Goal: Task Accomplishment & Management: Complete application form

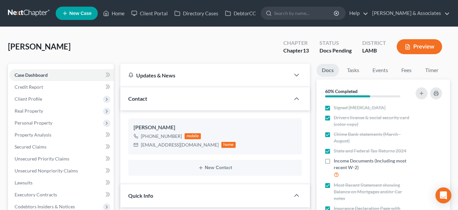
select select "6"
click at [25, 11] on link at bounding box center [29, 13] width 42 height 12
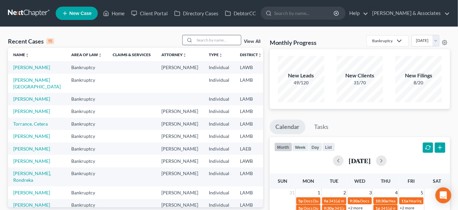
click at [219, 43] on input "search" at bounding box center [218, 40] width 46 height 10
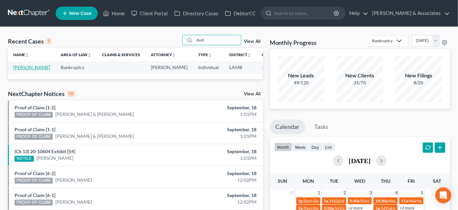
type input "dutt"
click at [24, 67] on link "[PERSON_NAME]" at bounding box center [31, 67] width 37 height 6
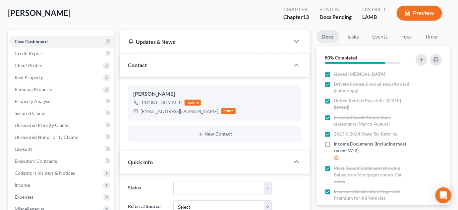
scroll to position [90, 0]
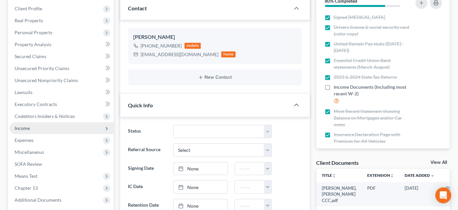
click at [37, 128] on span "Income" at bounding box center [61, 128] width 104 height 12
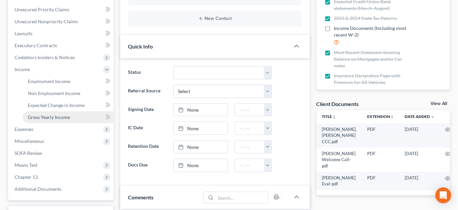
scroll to position [151, 0]
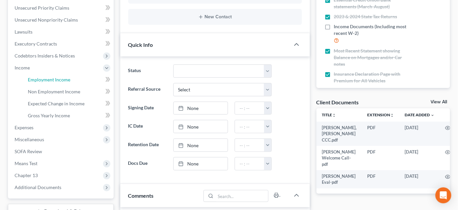
drag, startPoint x: 50, startPoint y: 77, endPoint x: 11, endPoint y: 88, distance: 39.9
click at [50, 77] on span "Employment Income" at bounding box center [49, 80] width 42 height 6
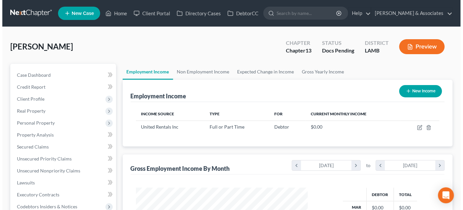
scroll to position [118, 185]
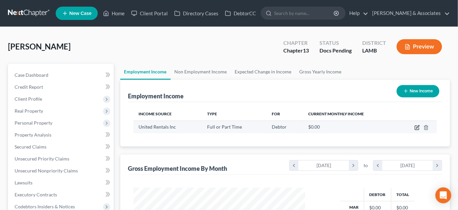
click at [418, 126] on icon "button" at bounding box center [417, 126] width 3 height 3
select select "0"
select select "28"
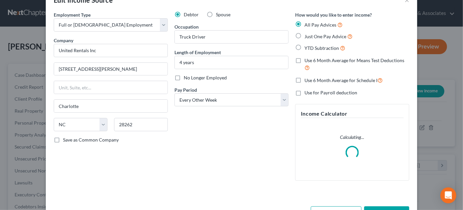
scroll to position [30, 0]
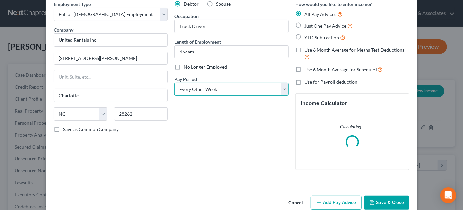
click at [215, 88] on select "Select Monthly Twice Monthly Every Other Week Weekly" at bounding box center [231, 89] width 114 height 13
click at [209, 94] on select "Select Monthly Twice Monthly Every Other Week Weekly" at bounding box center [231, 89] width 114 height 13
select select "0"
click at [174, 83] on select "Select Monthly Twice Monthly Every Other Week Weekly" at bounding box center [231, 89] width 114 height 13
click at [329, 200] on button "Add Pay Advice" at bounding box center [336, 202] width 51 height 14
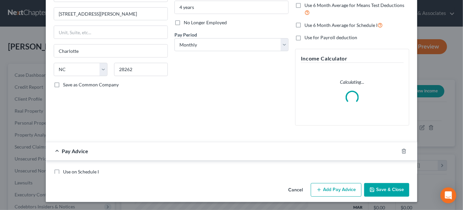
scroll to position [134, 0]
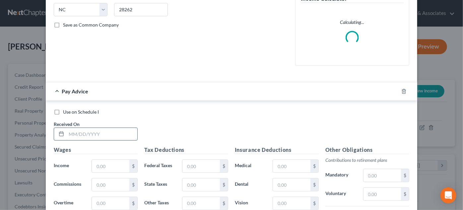
click at [89, 132] on input "text" at bounding box center [101, 134] width 71 height 13
type input "3/1/2025"
type input "36,196.9"
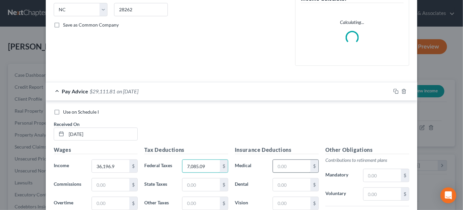
type input "7,085.09"
click at [276, 167] on input "text" at bounding box center [291, 165] width 37 height 13
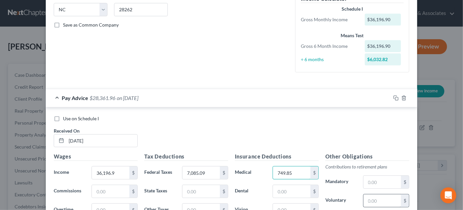
type input "749.85"
click at [375, 195] on input "text" at bounding box center [381, 200] width 37 height 13
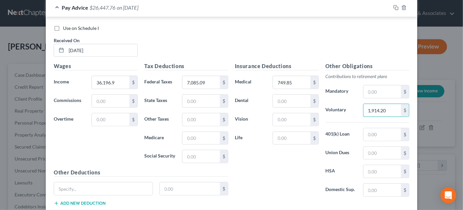
scroll to position [224, 0]
type input "1,914.20"
click at [392, 128] on input "text" at bounding box center [381, 134] width 37 height 13
click at [370, 134] on input "text" at bounding box center [381, 134] width 37 height 13
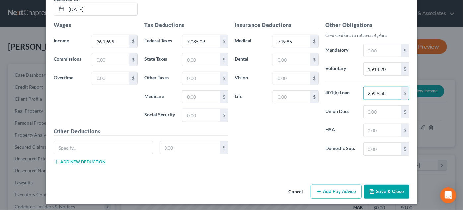
type input "2,959.58"
click at [347, 187] on button "Add Pay Advice" at bounding box center [336, 191] width 51 height 14
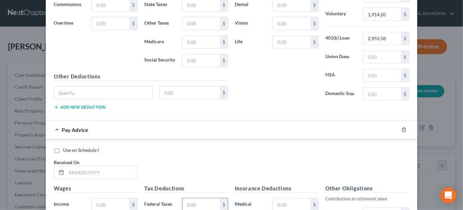
scroll to position [387, 0]
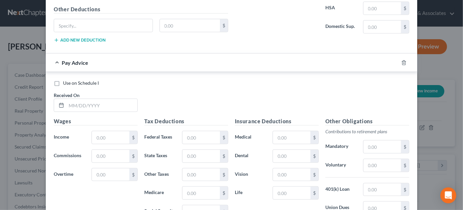
click at [79, 80] on label "Use on Schedule I" at bounding box center [81, 83] width 36 height 7
click at [70, 80] on input "Use on Schedule I" at bounding box center [68, 82] width 4 height 4
checkbox input "true"
click at [78, 102] on input "text" at bounding box center [101, 105] width 71 height 13
type input "9/18/2021"
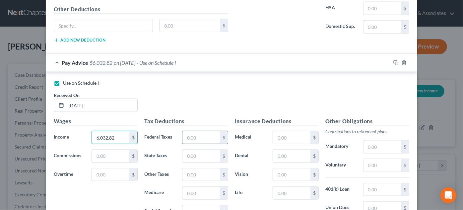
type input "6,032.82"
click at [204, 131] on input "text" at bounding box center [200, 137] width 37 height 13
type input "1,180.85"
click at [286, 131] on input "text" at bounding box center [291, 137] width 37 height 13
type input "124.98"
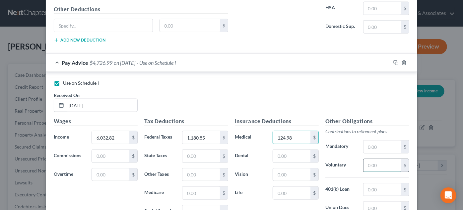
click at [375, 161] on input "text" at bounding box center [381, 165] width 37 height 13
type input "319.03"
click at [376, 189] on input "text" at bounding box center [381, 189] width 37 height 13
click at [371, 185] on input "text" at bounding box center [381, 189] width 37 height 13
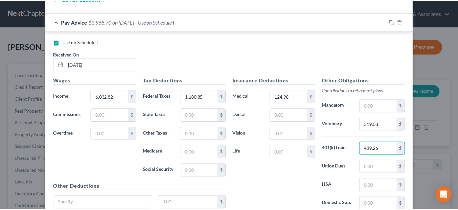
scroll to position [481, 0]
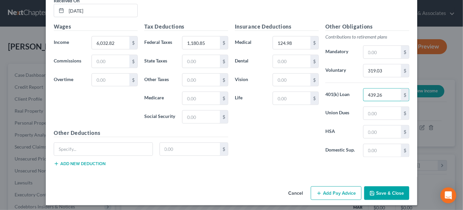
type input "439.26"
click at [377, 192] on button "Save & Close" at bounding box center [386, 193] width 45 height 14
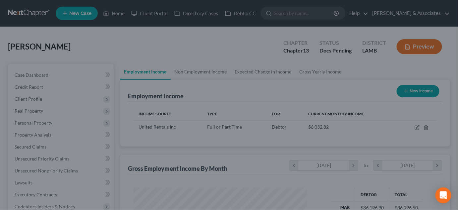
scroll to position [331451, 331384]
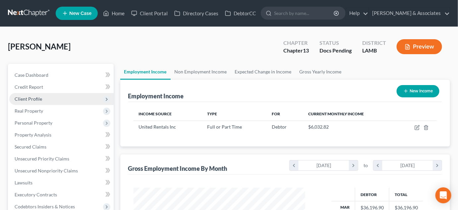
click at [65, 101] on span "Client Profile" at bounding box center [61, 99] width 104 height 12
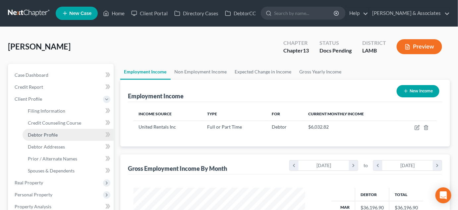
click at [51, 134] on span "Debtor Profile" at bounding box center [43, 135] width 30 height 6
select select "0"
select select "1"
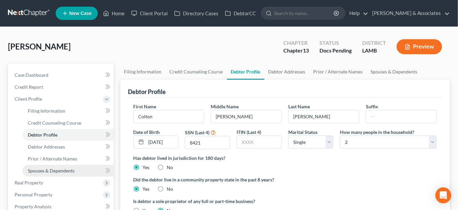
click at [51, 167] on link "Spouses & Dependents" at bounding box center [68, 170] width 91 height 12
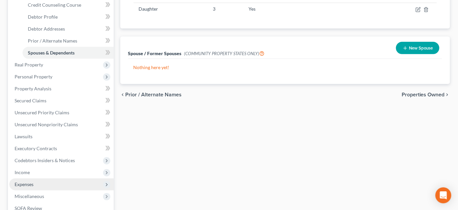
scroll to position [120, 0]
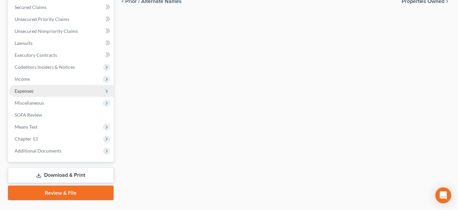
click at [39, 88] on span "Expenses" at bounding box center [61, 91] width 104 height 12
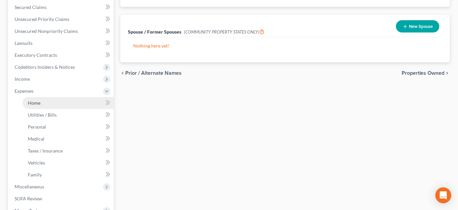
click at [40, 102] on link "Home" at bounding box center [68, 103] width 91 height 12
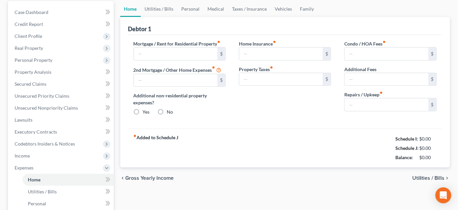
type input "650.18"
type input "0.00"
radio input "true"
type input "0.00"
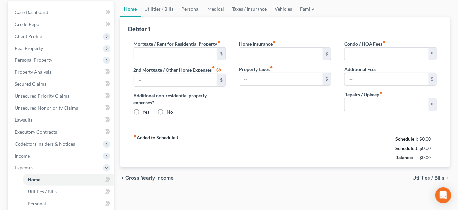
type input "0.00"
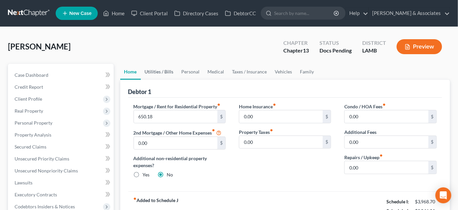
click at [164, 72] on link "Utilities / Bills" at bounding box center [159, 72] width 37 height 16
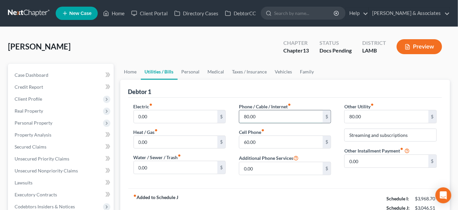
click at [282, 111] on input "80.00" at bounding box center [281, 116] width 84 height 13
type input "350"
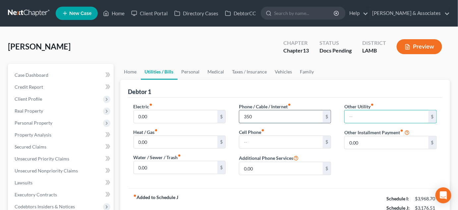
click at [262, 119] on input "350" at bounding box center [281, 116] width 84 height 13
click at [218, 67] on link "Medical" at bounding box center [216, 72] width 25 height 16
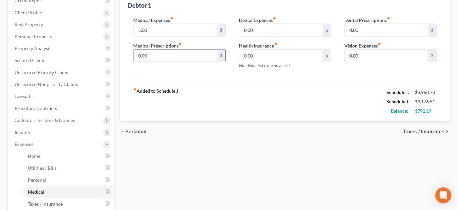
scroll to position [60, 0]
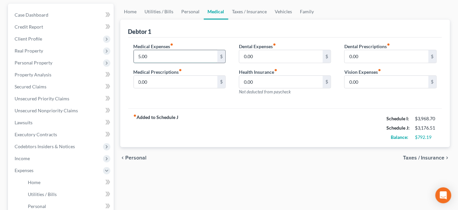
click at [162, 53] on input "5.00" at bounding box center [176, 56] width 84 height 13
type input "35"
click at [192, 11] on link "Personal" at bounding box center [191, 12] width 26 height 16
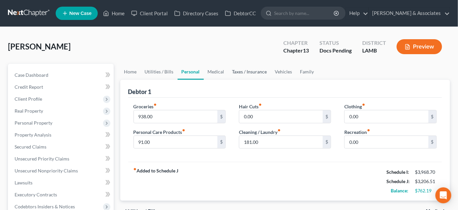
click at [244, 71] on link "Taxes / Insurance" at bounding box center [249, 72] width 43 height 16
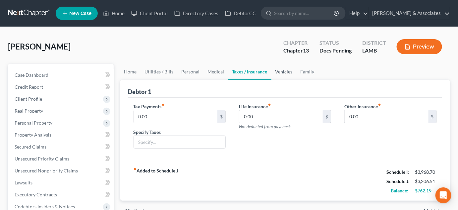
click at [283, 70] on link "Vehicles" at bounding box center [284, 72] width 25 height 16
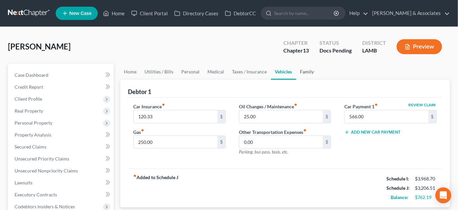
click at [313, 73] on link "Family" at bounding box center [307, 72] width 22 height 16
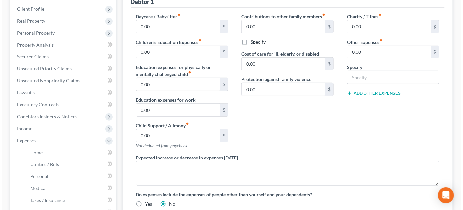
scroll to position [90, 0]
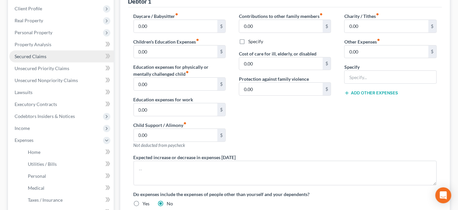
click at [57, 58] on link "Secured Claims" at bounding box center [61, 56] width 104 height 12
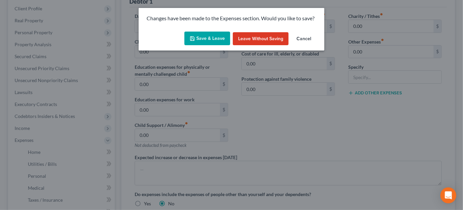
click at [211, 39] on button "Save & Leave" at bounding box center [207, 38] width 46 height 14
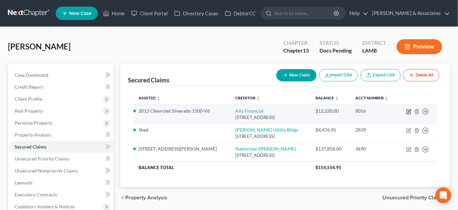
click at [409, 112] on icon "button" at bounding box center [409, 110] width 3 height 3
select select "23"
select select "2"
select select "0"
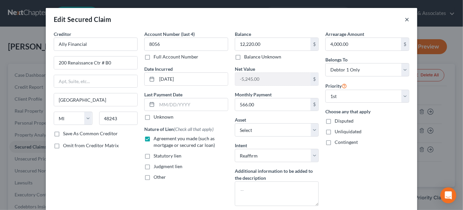
click at [405, 20] on button "×" at bounding box center [407, 19] width 5 height 8
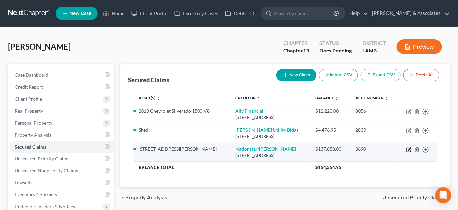
click at [408, 151] on icon "button" at bounding box center [409, 149] width 5 height 5
select select "45"
select select "5"
select select "2"
select select "0"
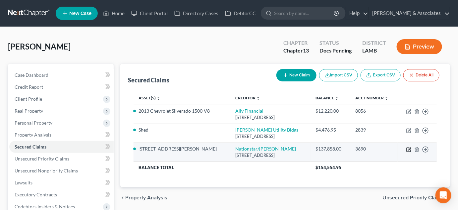
select select "0"
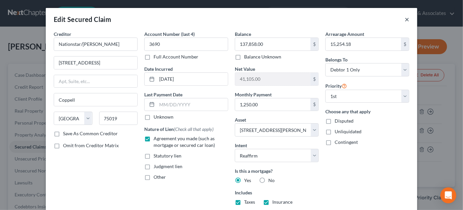
click at [405, 17] on button "×" at bounding box center [407, 19] width 5 height 8
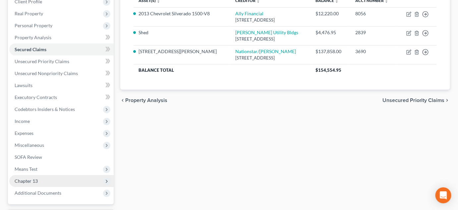
scroll to position [120, 0]
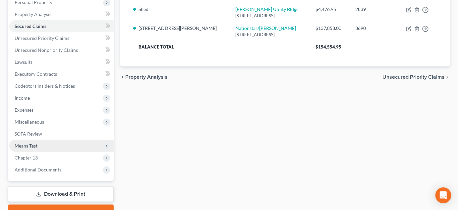
click at [57, 144] on span "Means Test" at bounding box center [61, 146] width 104 height 12
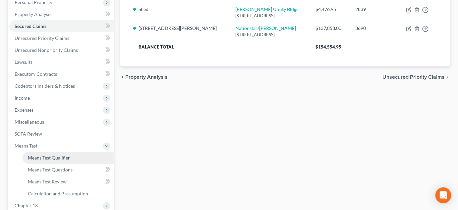
click at [55, 155] on span "Means Test Qualifier" at bounding box center [49, 158] width 42 height 6
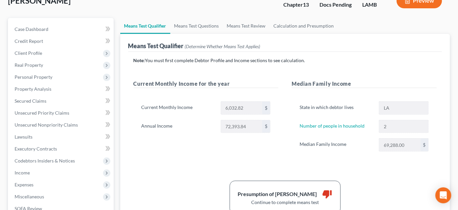
scroll to position [90, 0]
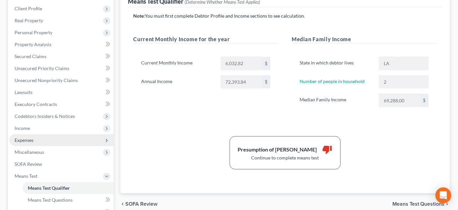
click at [64, 139] on span "Expenses" at bounding box center [61, 140] width 104 height 12
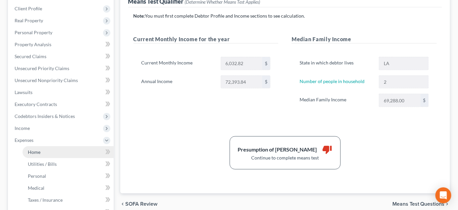
click at [56, 149] on link "Home" at bounding box center [68, 152] width 91 height 12
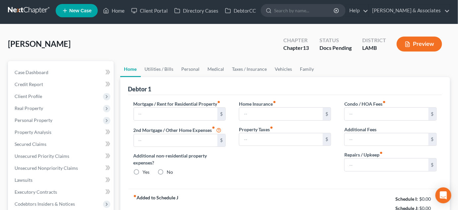
scroll to position [0, 0]
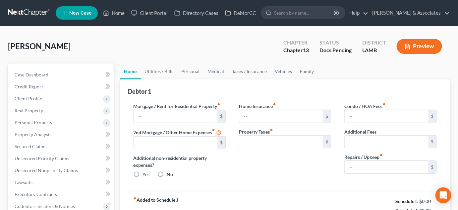
type input "650.18"
type input "0.00"
radio input "true"
type input "0.00"
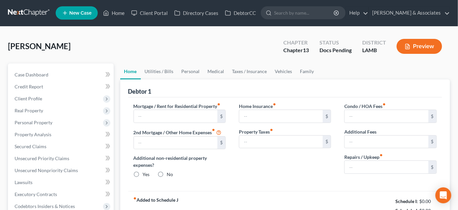
type input "0.00"
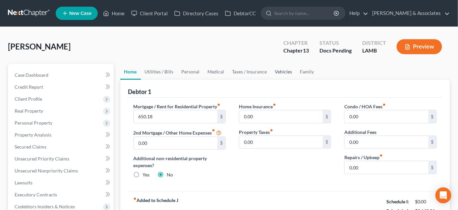
click at [279, 75] on link "Vehicles" at bounding box center [283, 72] width 25 height 16
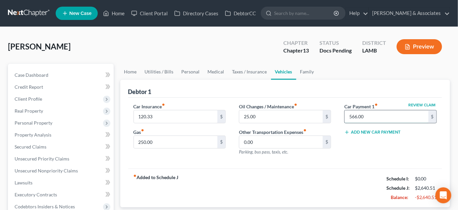
click at [395, 118] on input "566.00" at bounding box center [387, 116] width 84 height 13
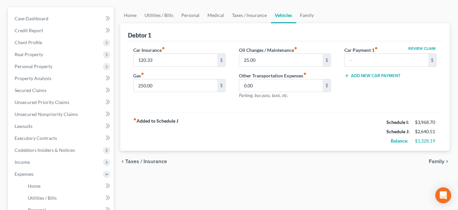
scroll to position [60, 0]
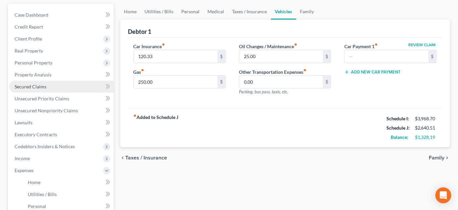
drag, startPoint x: 56, startPoint y: 86, endPoint x: 36, endPoint y: 89, distance: 19.5
click at [56, 86] on link "Secured Claims" at bounding box center [61, 87] width 104 height 12
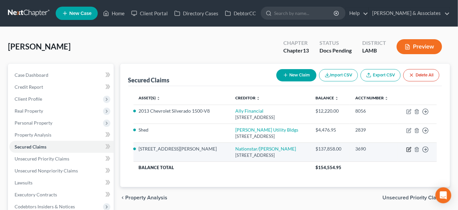
click at [407, 149] on icon "button" at bounding box center [409, 149] width 5 height 5
select select "45"
select select "2"
select select "0"
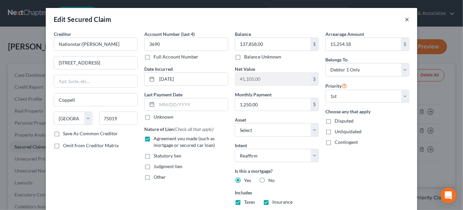
click at [405, 19] on button "×" at bounding box center [407, 19] width 5 height 8
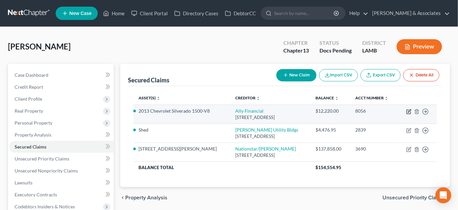
click at [410, 111] on icon "button" at bounding box center [409, 110] width 3 height 3
select select "23"
select select "10"
select select "2"
select select "0"
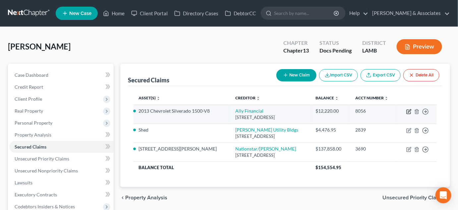
select select "0"
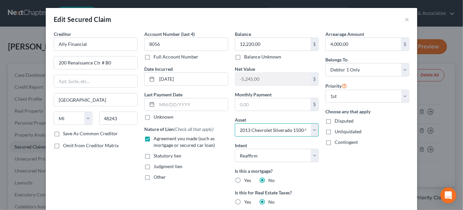
click at [280, 127] on select "Select Other Multiple Assets Essential Federal Credit Union 3213-1 (Savings Acc…" at bounding box center [277, 129] width 84 height 13
drag, startPoint x: 404, startPoint y: 18, endPoint x: 404, endPoint y: 22, distance: 3.7
click at [405, 18] on button "×" at bounding box center [407, 19] width 5 height 8
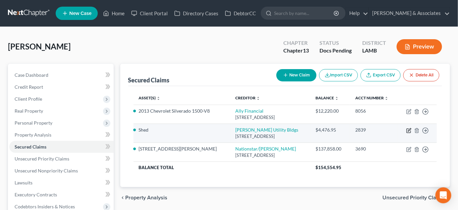
click at [409, 130] on icon "button" at bounding box center [409, 129] width 3 height 3
select select "28"
select select "0"
select select "2"
select select "0"
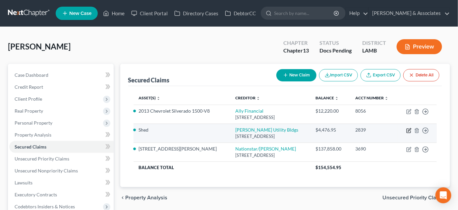
select select "0"
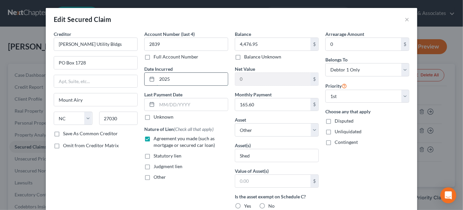
click at [183, 80] on input "2025" at bounding box center [192, 79] width 71 height 13
type input "2024"
drag, startPoint x: 407, startPoint y: 19, endPoint x: 397, endPoint y: 23, distance: 11.3
click at [407, 19] on div "Edit Secured Claim ×" at bounding box center [231, 19] width 371 height 23
click at [405, 20] on button "×" at bounding box center [407, 19] width 5 height 8
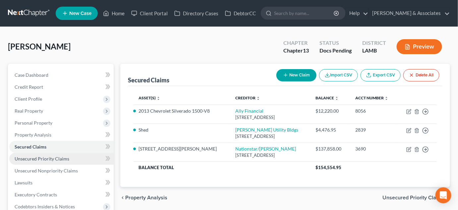
click at [56, 157] on span "Unsecured Priority Claims" at bounding box center [42, 159] width 55 height 6
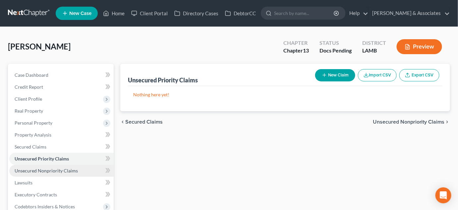
click at [52, 165] on link "Unsecured Nonpriority Claims" at bounding box center [61, 170] width 104 height 12
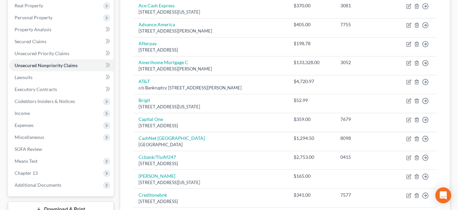
scroll to position [89, 0]
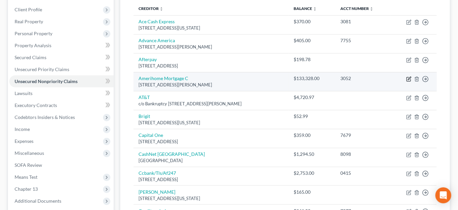
click at [410, 78] on icon "button" at bounding box center [409, 78] width 3 height 3
select select "33"
select select "10"
select select "0"
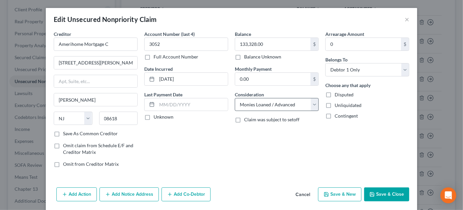
click at [256, 60] on label "Balance Unknown" at bounding box center [262, 56] width 37 height 7
click at [251, 58] on input "Balance Unknown" at bounding box center [249, 55] width 4 height 4
checkbox input "true"
type input "0.00"
click at [396, 188] on button "Save & Close" at bounding box center [386, 194] width 45 height 14
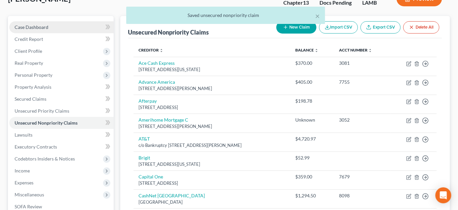
scroll to position [0, 0]
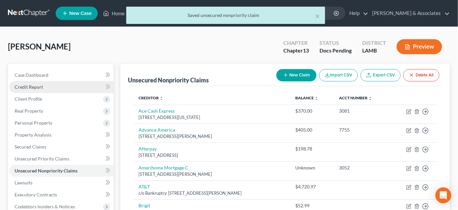
click at [42, 89] on link "Credit Report" at bounding box center [61, 87] width 104 height 12
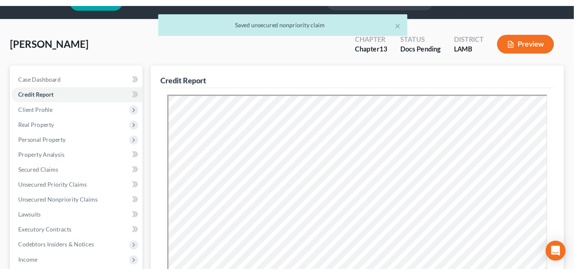
scroll to position [30, 0]
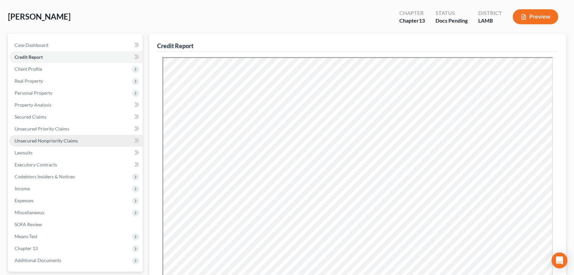
click at [81, 140] on link "Unsecured Nonpriority Claims" at bounding box center [75, 141] width 133 height 12
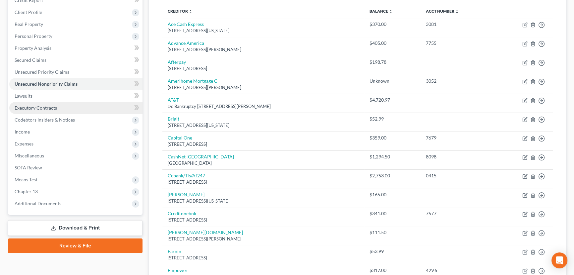
scroll to position [26, 0]
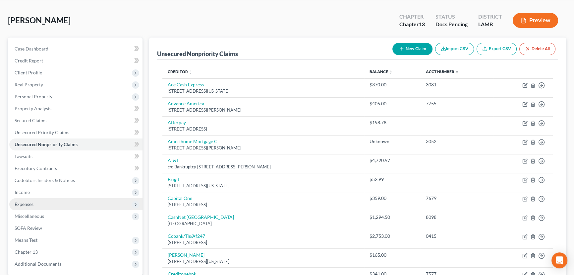
click at [48, 204] on span "Expenses" at bounding box center [75, 204] width 133 height 12
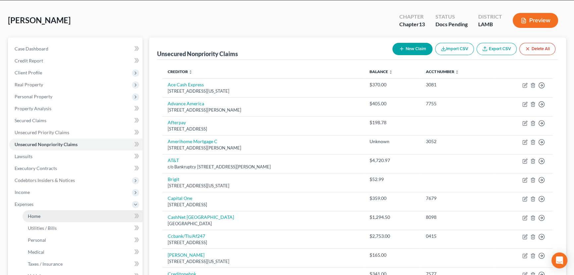
click at [43, 209] on link "Home" at bounding box center [83, 216] width 120 height 12
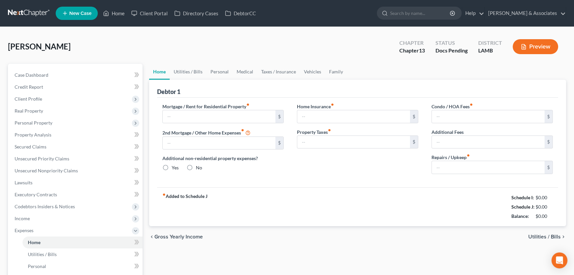
type input "650.18"
type input "0.00"
radio input "true"
type input "0.00"
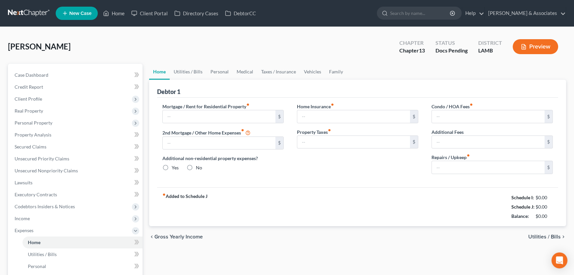
type input "0.00"
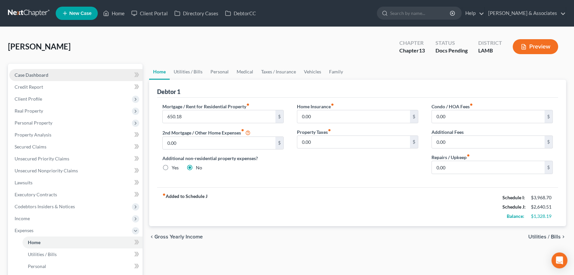
click at [62, 72] on link "Case Dashboard" at bounding box center [75, 75] width 133 height 12
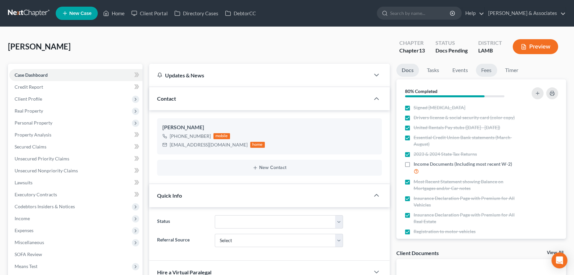
click at [463, 69] on link "Fees" at bounding box center [486, 70] width 21 height 13
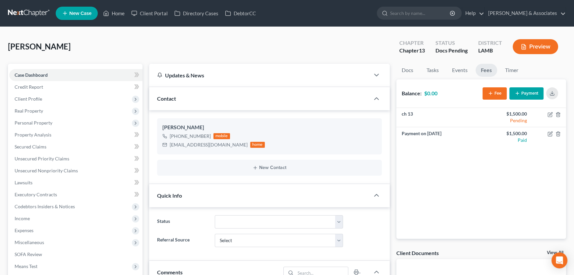
scroll to position [420, 0]
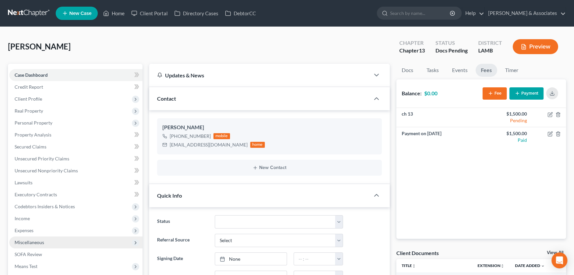
click at [43, 209] on span "Miscellaneous" at bounding box center [30, 242] width 30 height 6
click at [46, 209] on span "Attorney / Credit Counseling Fees" at bounding box center [63, 254] width 70 height 6
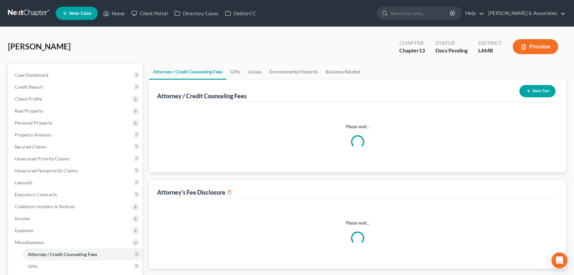
select select "3"
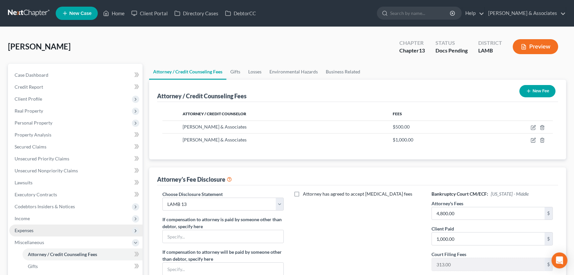
click at [44, 209] on span "Expenses" at bounding box center [75, 230] width 133 height 12
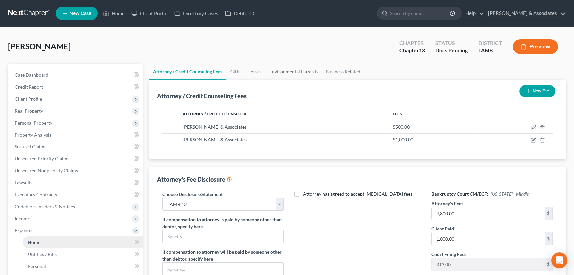
click at [42, 209] on link "Home" at bounding box center [83, 242] width 120 height 12
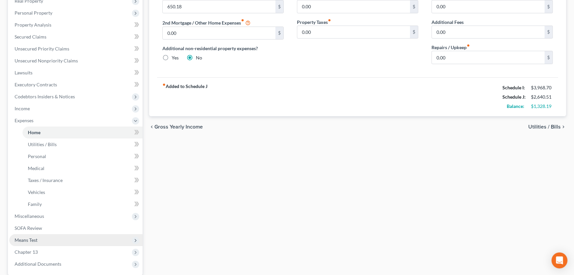
scroll to position [120, 0]
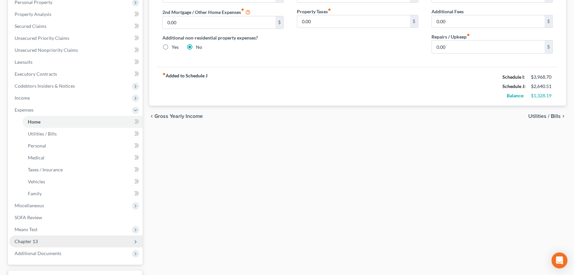
drag, startPoint x: 46, startPoint y: 228, endPoint x: 49, endPoint y: 235, distance: 7.6
click at [46, 209] on span "Means Test" at bounding box center [75, 229] width 133 height 12
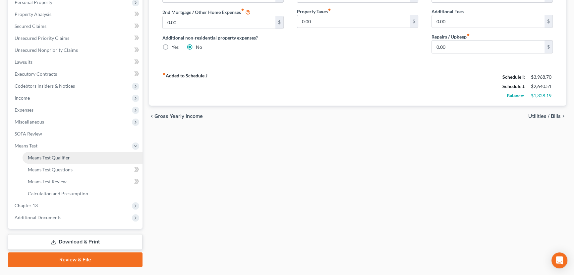
click at [48, 159] on link "Means Test Qualifier" at bounding box center [83, 158] width 120 height 12
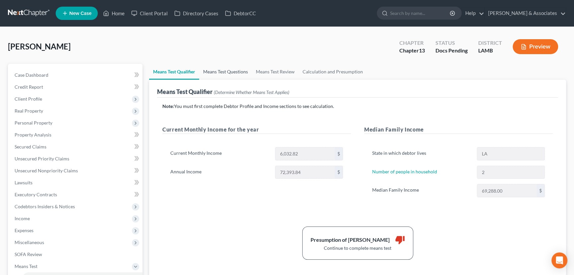
click at [243, 66] on link "Means Test Questions" at bounding box center [225, 72] width 53 height 16
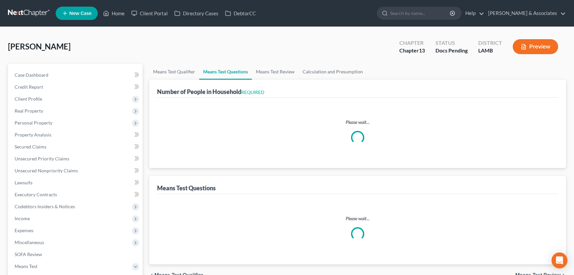
select select "0"
select select "60"
select select "1"
select select "60"
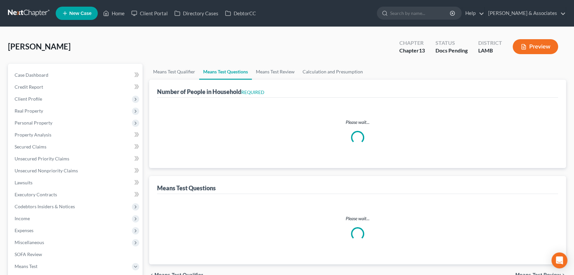
select select "2"
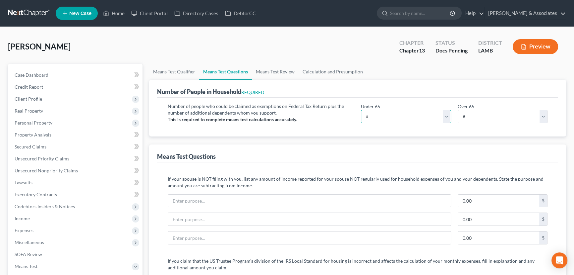
click at [388, 116] on select "# 0 1 2 3 4 5 6 7 8 9 10" at bounding box center [406, 116] width 90 height 13
select select "2"
click at [361, 110] on select "# 0 1 2 3 4 5 6 7 8 9 10" at bounding box center [406, 116] width 90 height 13
click at [386, 151] on div "Means Test Questions" at bounding box center [357, 153] width 401 height 18
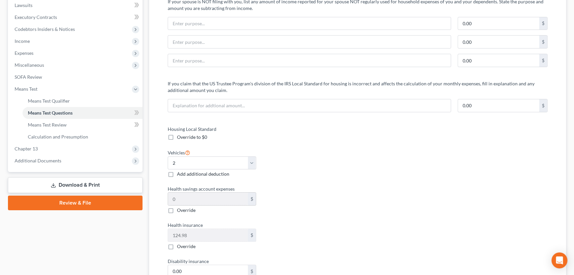
scroll to position [181, 0]
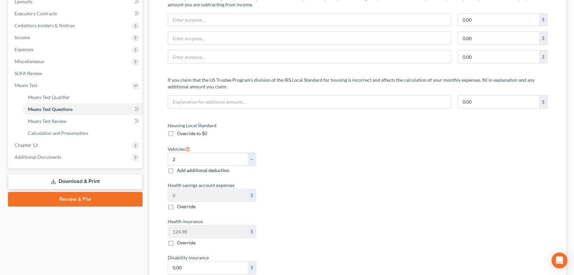
click at [196, 164] on div "Vehicles Select 0 1 2 3 4 5 Add additional deduction" at bounding box center [211, 159] width 95 height 29
click at [202, 159] on select "Select 0 1 2 3 4 5" at bounding box center [212, 159] width 89 height 13
select select "1"
click at [168, 153] on select "Select 0 1 2 3 4 5" at bounding box center [212, 159] width 89 height 13
click at [381, 184] on div "Housing Local Standard Override to $0 Vehicles Select 0 1 2 3 4 5 Add additiona…" at bounding box center [357, 218] width 393 height 192
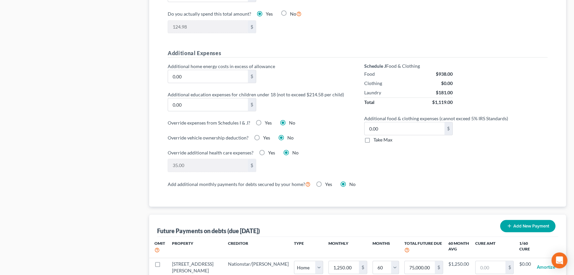
scroll to position [573, 0]
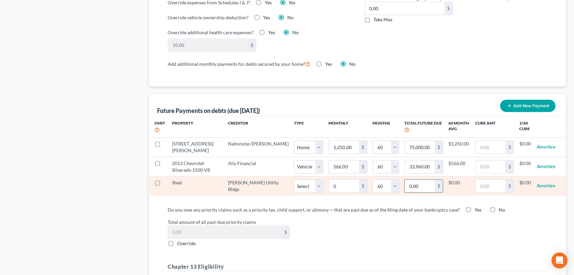
click at [408, 192] on input "0.00" at bounding box center [420, 185] width 30 height 13
type input "5,554.8"
select select "60"
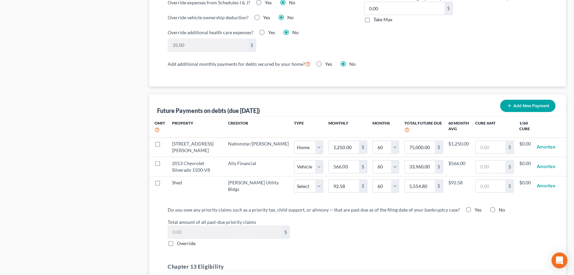
select select "60"
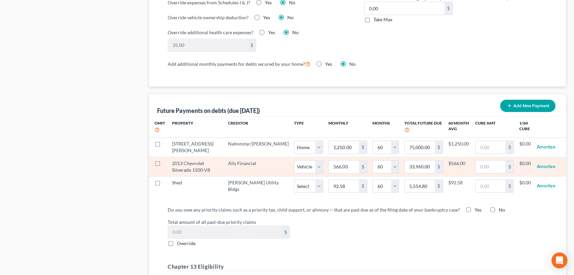
select select "60"
click at [417, 164] on input "33,960.00" at bounding box center [420, 166] width 30 height 13
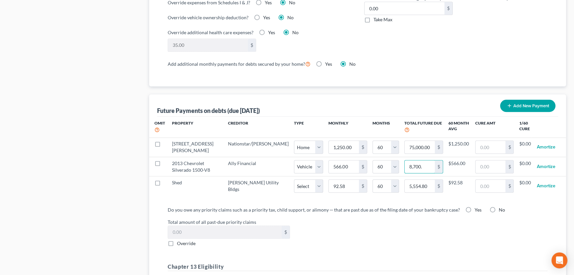
type input "8,700.3"
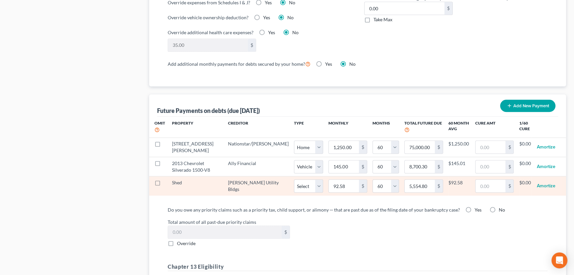
select select "1"
select select "60"
select select "1"
select select "60"
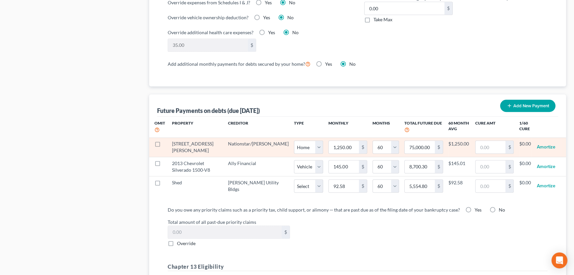
select select "1"
select select "60"
click at [463, 147] on input "text" at bounding box center [491, 147] width 30 height 13
type input "16,500"
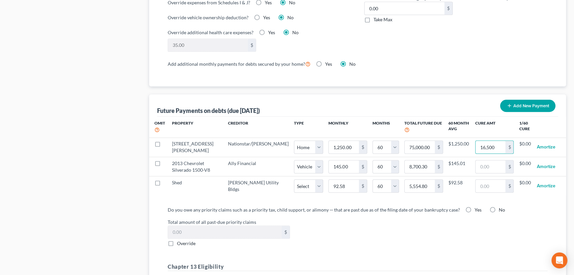
select select "0"
select select "60"
click at [388, 209] on div "Total amount of all past-due priority claims $ Override" at bounding box center [357, 232] width 387 height 28
select select "0"
select select "60"
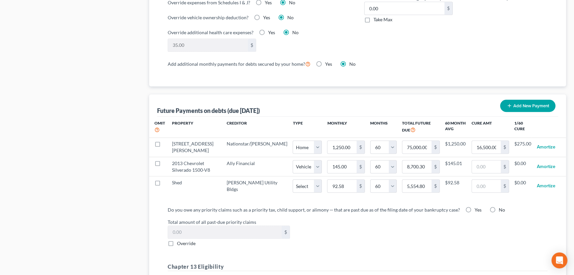
click at [463, 209] on label "No" at bounding box center [502, 209] width 6 height 7
click at [463, 209] on input "No" at bounding box center [504, 208] width 4 height 4
radio input "true"
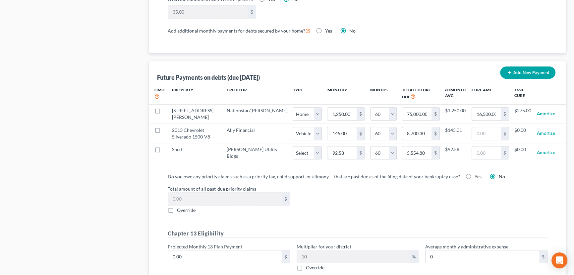
scroll to position [663, 0]
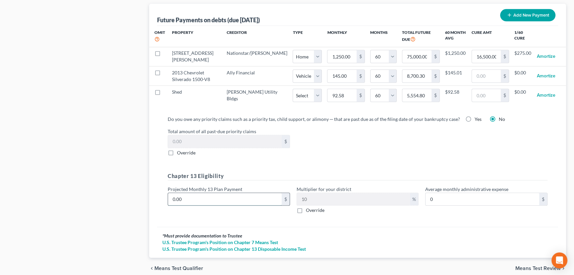
click at [223, 201] on input "0.00" at bounding box center [225, 199] width 114 height 13
type input "1"
type input "0.10"
type input "12"
type input "1.20"
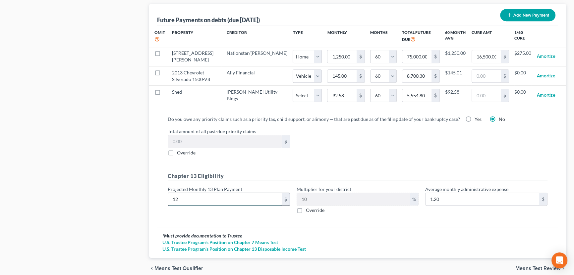
type input "121"
type input "12.10"
type input "1215"
type input "121.50"
type input "1,215"
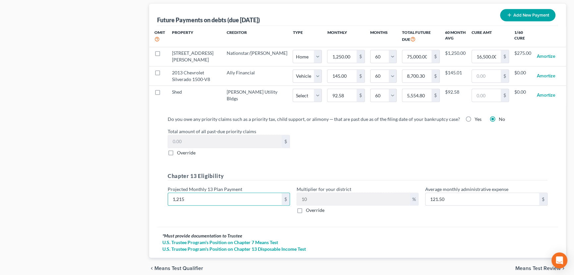
click at [342, 162] on div "Do you owe any priority claims such as a priority tax, child support, or alimon…" at bounding box center [357, 166] width 391 height 103
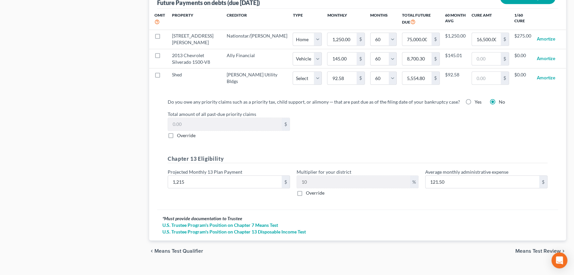
scroll to position [697, 0]
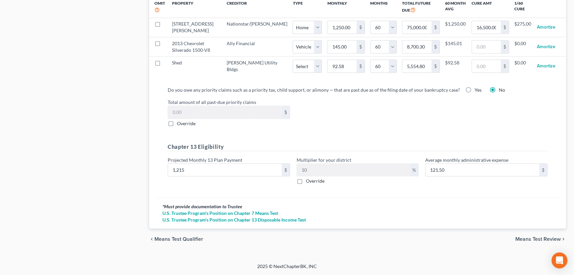
click at [463, 209] on div "chevron_left Means Test Qualifier Means Test Review chevron_right" at bounding box center [357, 238] width 417 height 21
click at [463, 209] on span "Means Test Review" at bounding box center [538, 238] width 45 height 5
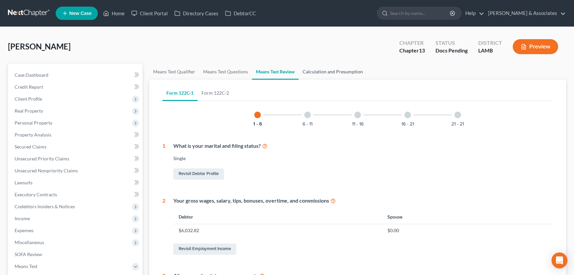
click at [338, 72] on link "Calculation and Presumption" at bounding box center [333, 72] width 68 height 16
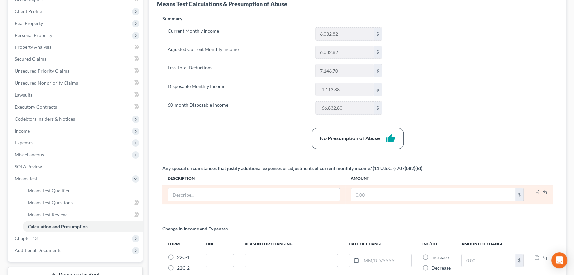
scroll to position [153, 0]
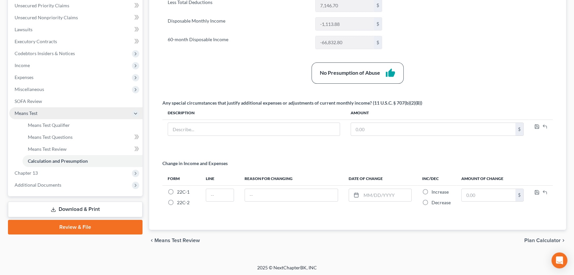
click at [38, 111] on span "Means Test" at bounding box center [75, 113] width 133 height 12
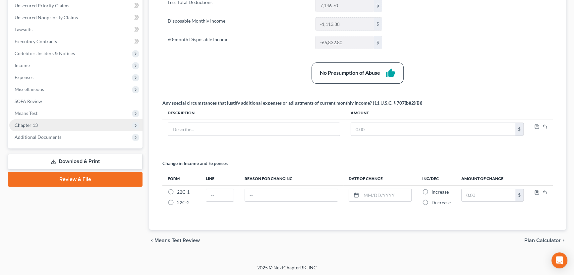
click at [41, 122] on span "Chapter 13" at bounding box center [75, 125] width 133 height 12
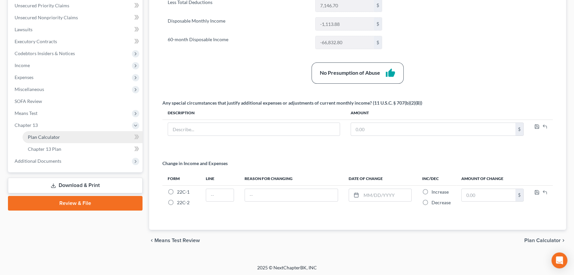
click at [61, 134] on link "Plan Calculator" at bounding box center [83, 137] width 120 height 12
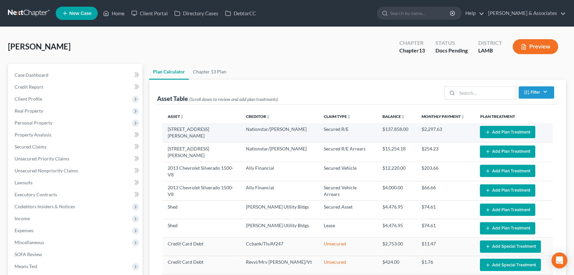
select select "59"
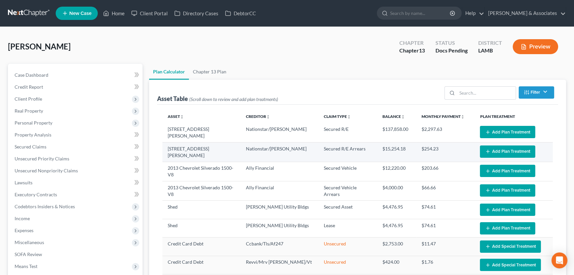
click at [463, 147] on button "Add Plan Treatment" at bounding box center [507, 151] width 55 height 12
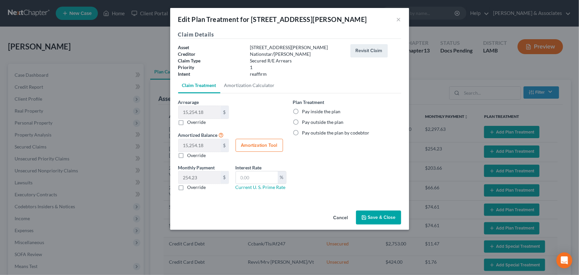
drag, startPoint x: 321, startPoint y: 112, endPoint x: 272, endPoint y: 142, distance: 57.8
click at [321, 111] on label "Pay inside the plan" at bounding box center [321, 111] width 38 height 7
click at [309, 111] on input "Pay inside the plan" at bounding box center [307, 110] width 4 height 4
radio input "true"
click at [198, 123] on label "Override" at bounding box center [196, 122] width 19 height 7
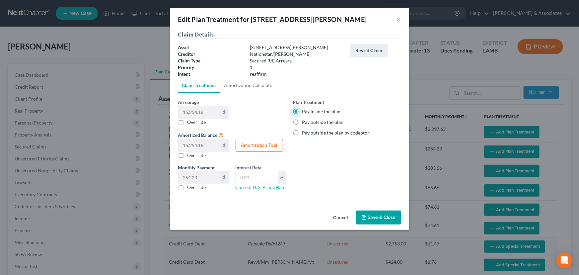
click at [194, 123] on input "Override" at bounding box center [192, 121] width 4 height 4
checkbox input "true"
click at [201, 116] on input "text" at bounding box center [199, 112] width 42 height 13
type input "1"
type input "1.00"
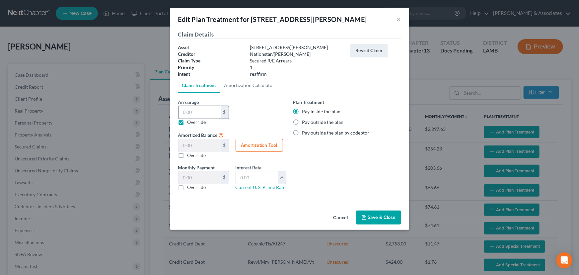
type input "0.01"
type input "16"
type input "16.00"
type input "0.26"
type input "165"
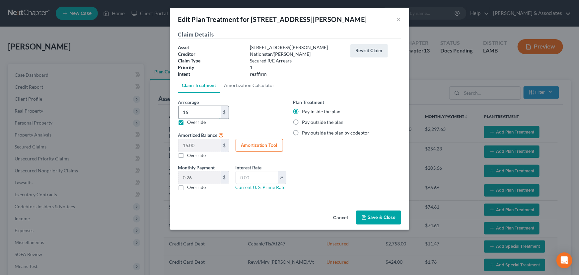
type input "165.00"
type input "2.75"
type input "1650"
type input "1,650.00"
type input "27.50"
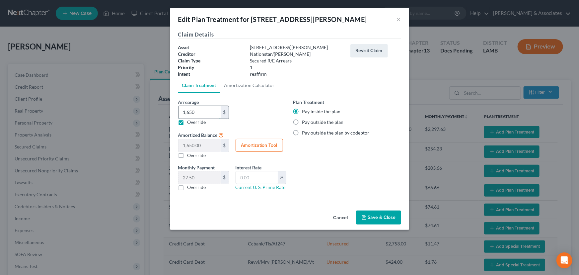
type input "1,6500"
type input "16,500.00"
type input "275.00"
type input "16,500"
click at [198, 188] on label "Override" at bounding box center [196, 187] width 19 height 7
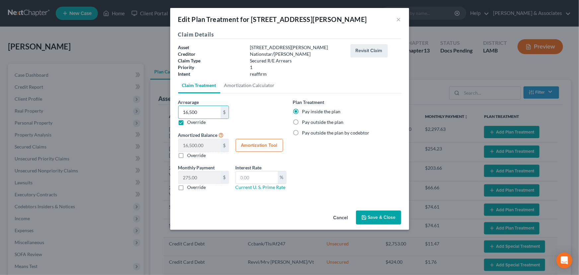
click at [194, 188] on input "Override" at bounding box center [192, 186] width 4 height 4
checkbox input "true"
click at [200, 181] on input "text" at bounding box center [199, 177] width 42 height 13
type input "305.56"
click at [374, 209] on button "Save & Close" at bounding box center [378, 217] width 45 height 14
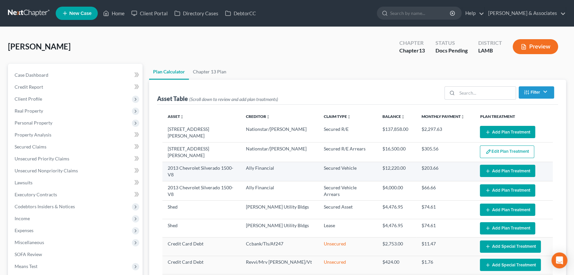
select select "59"
click at [463, 172] on button "Add Plan Treatment" at bounding box center [507, 170] width 55 height 12
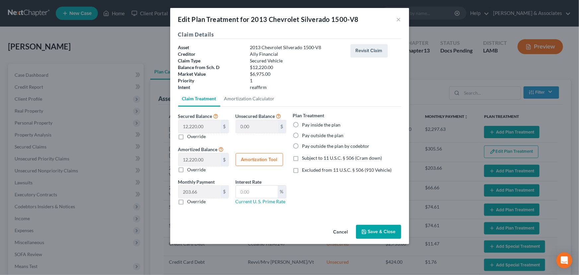
click at [315, 127] on label "Pay inside the plan" at bounding box center [321, 124] width 38 height 7
click at [309, 126] on input "Pay inside the plan" at bounding box center [307, 123] width 4 height 4
radio input "true"
click at [338, 158] on span "Subject to 11 U.S.C. § 506 (Cram down)" at bounding box center [342, 158] width 80 height 6
click at [309, 158] on input "Subject to 11 U.S.C. § 506 (Cram down)" at bounding box center [307, 157] width 4 height 4
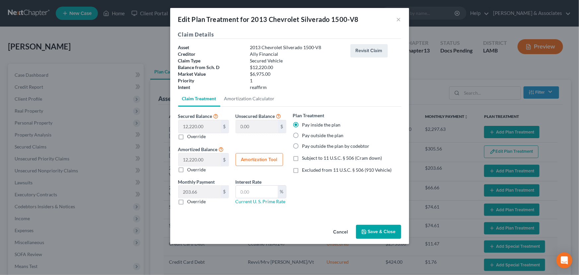
checkbox input "true"
click at [266, 189] on input "text" at bounding box center [257, 191] width 42 height 13
type input "8.5"
click at [195, 202] on label "Override" at bounding box center [196, 201] width 19 height 7
click at [194, 202] on input "Override" at bounding box center [192, 200] width 4 height 4
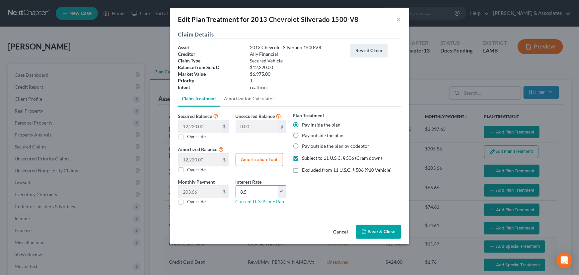
checkbox input "true"
click at [199, 195] on input "text" at bounding box center [199, 191] width 42 height 13
type input "154.45"
click at [194, 133] on label "Override" at bounding box center [196, 136] width 19 height 7
click at [194, 133] on input "Override" at bounding box center [192, 135] width 4 height 4
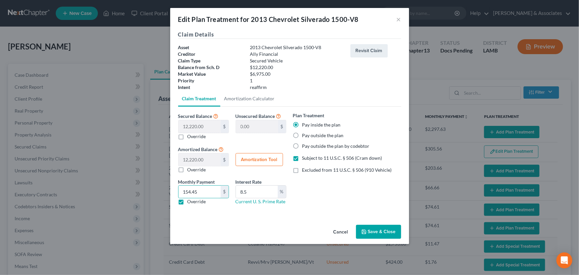
checkbox input "true"
click at [203, 126] on input "text" at bounding box center [199, 126] width 42 height 13
type input "8"
type input "12,212.00"
type input "8.00"
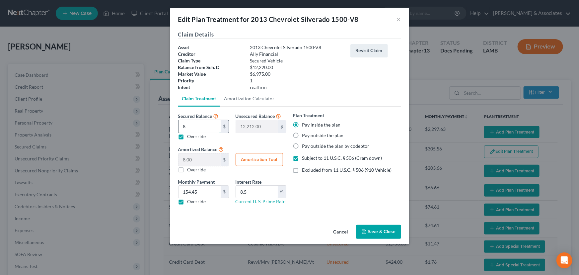
type input "12,220.00"
type input "6"
type input "12,214.00"
type input "6.00"
type input "69"
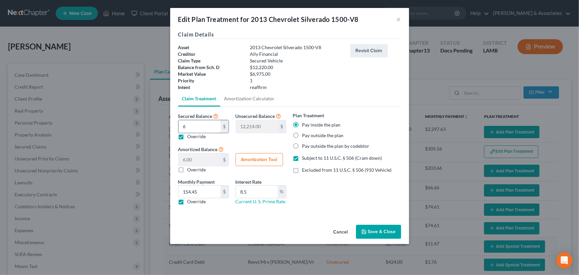
type input "12,151.00"
type input "69.00"
type input "697"
type input "11,523.00"
type input "697.00"
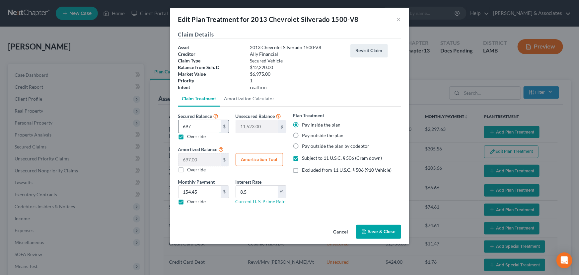
type input "6975"
type input "5,245.00"
type input "6,975.00"
type input "6,975"
click at [379, 209] on button "Save & Close" at bounding box center [378, 231] width 45 height 14
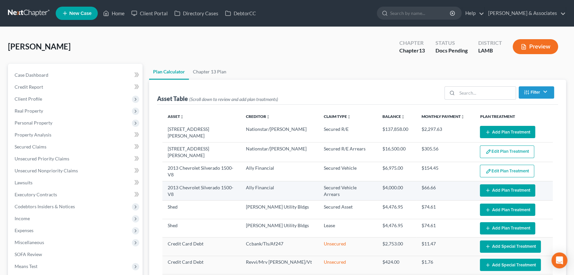
select select "59"
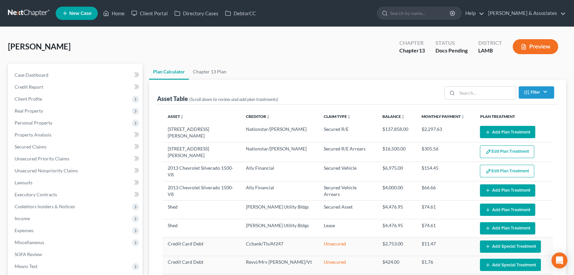
click at [463, 203] on button "Add Plan Treatment" at bounding box center [507, 209] width 55 height 12
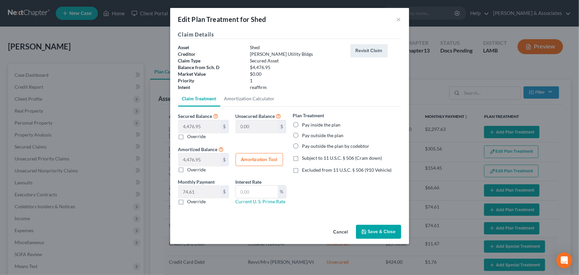
click at [332, 124] on label "Pay inside the plan" at bounding box center [321, 124] width 38 height 7
click at [309, 124] on input "Pay inside the plan" at bounding box center [307, 123] width 4 height 4
radio input "true"
click at [352, 157] on span "Subject to 11 U.S.C. § 506 (Cram down)" at bounding box center [342, 158] width 80 height 6
click at [309, 157] on input "Subject to 11 U.S.C. § 506 (Cram down)" at bounding box center [307, 157] width 4 height 4
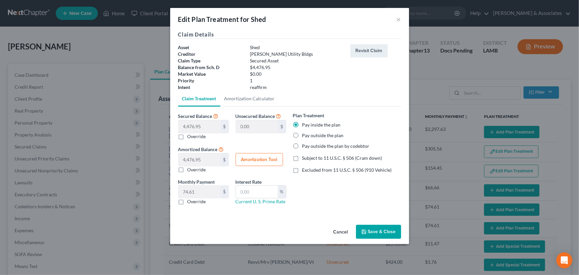
checkbox input "true"
click at [262, 192] on input "text" at bounding box center [257, 191] width 42 height 13
type input "8.5"
click at [200, 201] on label "Override" at bounding box center [196, 201] width 19 height 7
click at [194, 201] on input "Override" at bounding box center [192, 200] width 4 height 4
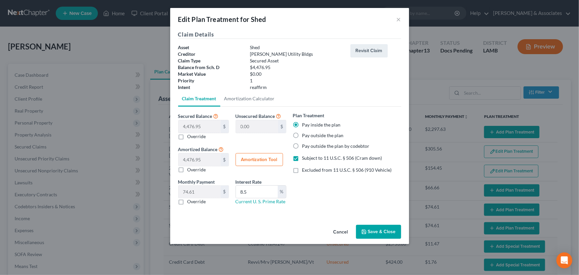
checkbox input "true"
click at [204, 193] on input "text" at bounding box center [199, 191] width 42 height 13
type input "96.20"
drag, startPoint x: 377, startPoint y: 233, endPoint x: 377, endPoint y: 228, distance: 5.0
click at [377, 209] on button "Save & Close" at bounding box center [378, 231] width 45 height 14
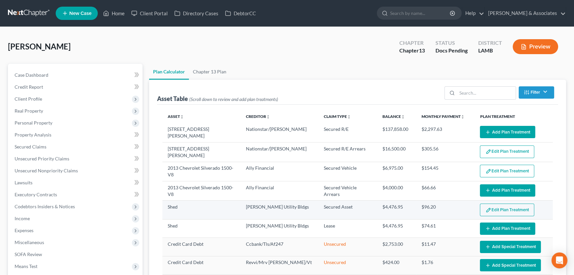
select select "59"
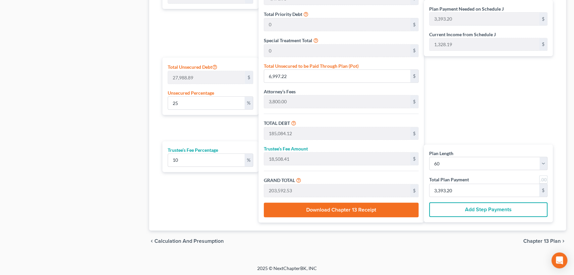
scroll to position [369, 0]
click at [463, 187] on input "3,393.20" at bounding box center [485, 189] width 110 height 13
type input "0"
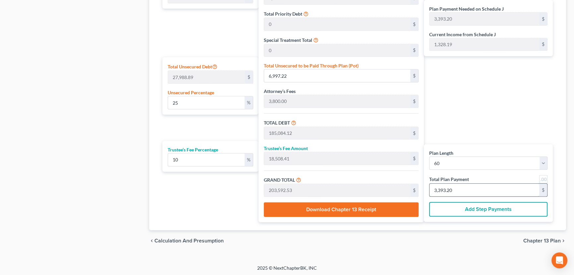
type input "54.54"
type input "5.45"
type input "60.00"
type input "12"
type input "654.54"
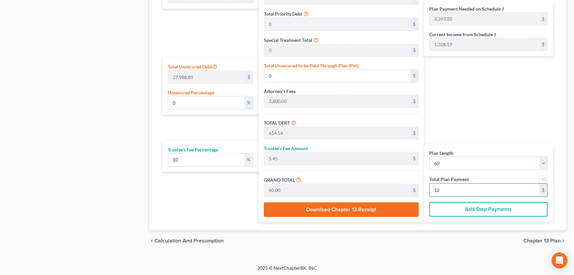
type input "65.45"
type input "720.00"
type input "6,600.00"
type input "660.00"
type input "7,260.00"
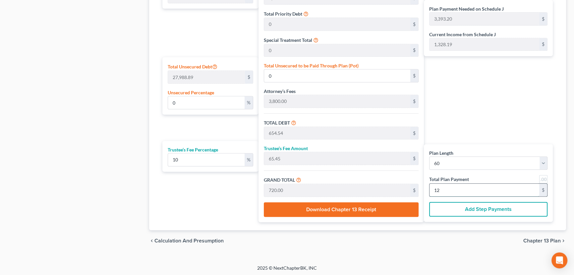
type input "121"
type input "66,272.72"
type input "6,627.27"
type input "72,900.00"
type input "1,215"
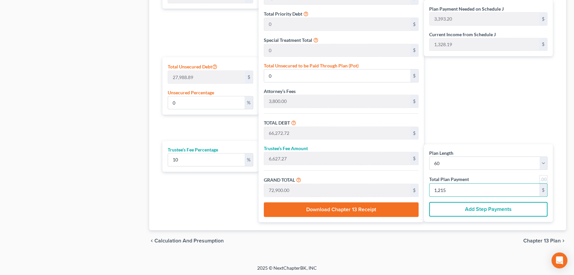
click at [463, 209] on span "Chapter 13 Plan" at bounding box center [542, 240] width 37 height 5
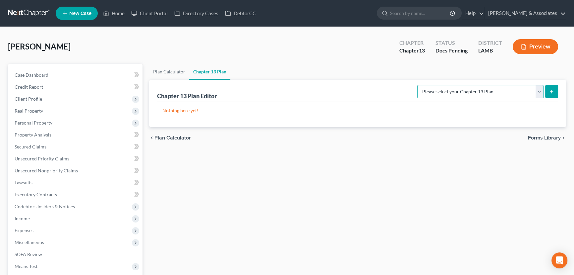
click at [463, 90] on select "Please select your Chapter 13 Plan Middle District of Louisiana - Plan Effectiv…" at bounding box center [480, 91] width 126 height 13
select select "0"
click at [421, 85] on select "Please select your Chapter 13 Plan Middle District of Louisiana - Plan Effectiv…" at bounding box center [480, 91] width 126 height 13
click at [463, 90] on icon "submit" at bounding box center [551, 91] width 5 height 5
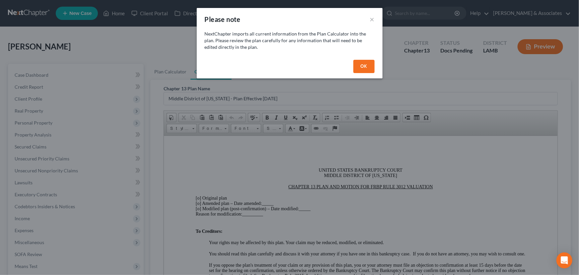
click at [363, 71] on button "OK" at bounding box center [363, 66] width 21 height 13
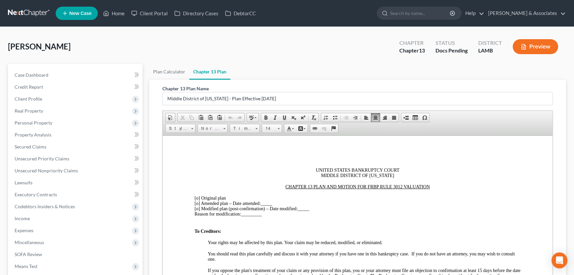
click at [359, 176] on span "UNITED STATES BANKRUPTCY COURT MIDDLE DISTRICT OF LOUISIANA" at bounding box center [358, 172] width 84 height 10
click at [360, 182] on div at bounding box center [358, 181] width 326 height 6
click at [197, 198] on span "[o]" at bounding box center [197, 197] width 5 height 5
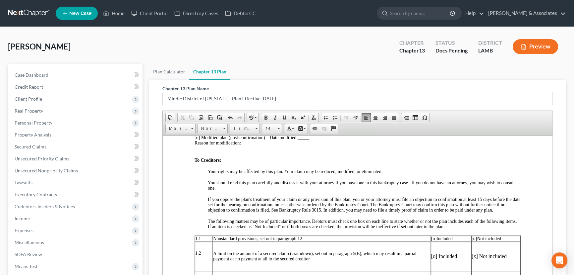
scroll to position [90, 0]
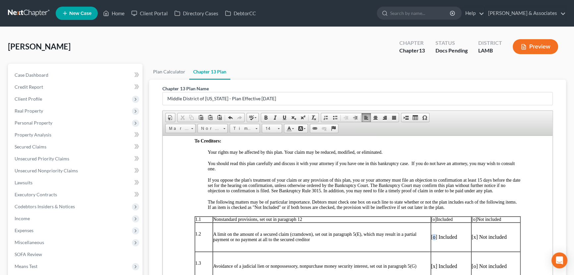
click at [432, 209] on p "[o] Included" at bounding box center [451, 236] width 40 height 6
click at [463, 209] on span "[o]" at bounding box center [474, 218] width 5 height 5
click at [463, 209] on p "[x] Not included" at bounding box center [496, 236] width 48 height 6
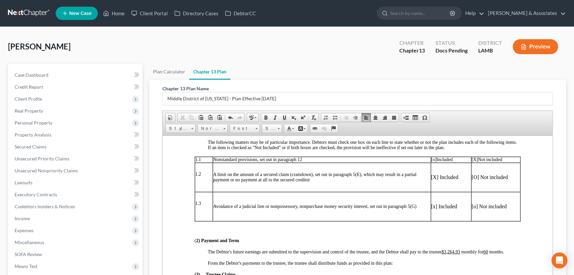
scroll to position [151, 0]
click at [463, 208] on p "[o] Not included" at bounding box center [496, 205] width 48 height 6
click at [431, 208] on p "[x] Included" at bounding box center [451, 205] width 40 height 6
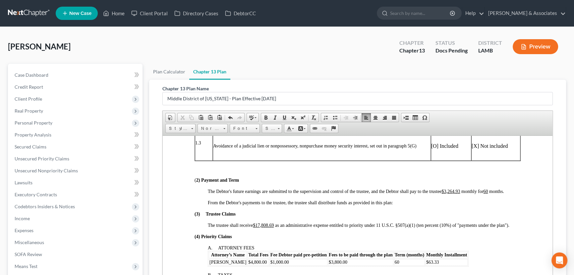
scroll to position [211, 0]
drag, startPoint x: 445, startPoint y: 197, endPoint x: 461, endPoint y: 199, distance: 16.4
click at [461, 193] on span "The Debtor's future earnings are submitted to the supervision and control of th…" at bounding box center [356, 190] width 296 height 5
drag, startPoint x: 256, startPoint y: 233, endPoint x: 275, endPoint y: 233, distance: 19.2
click at [275, 209] on span "The trustee shall receive $17,808.69 as an administrative expense entitled to p…" at bounding box center [359, 223] width 302 height 5
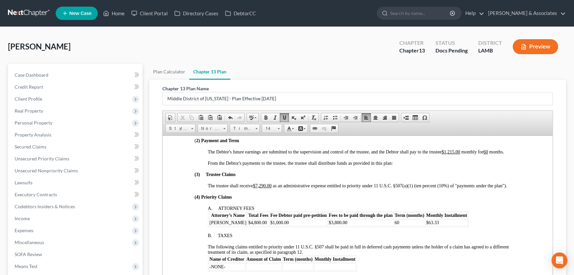
scroll to position [301, 0]
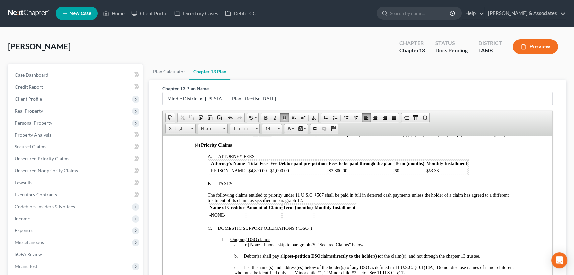
click at [237, 174] on td "[PERSON_NAME]" at bounding box center [228, 170] width 38 height 7
click at [451, 174] on td "$63.33" at bounding box center [472, 170] width 42 height 7
click at [420, 173] on span "60" at bounding box center [422, 170] width 5 height 5
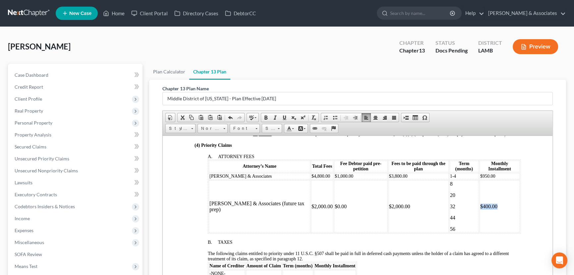
copy tr "$400.00"
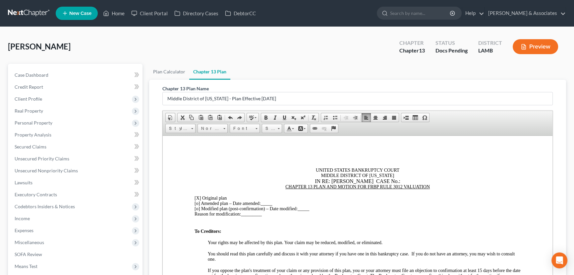
copy p "$400.00"
drag, startPoint x: 216, startPoint y: 163, endPoint x: 196, endPoint y: 165, distance: 20.0
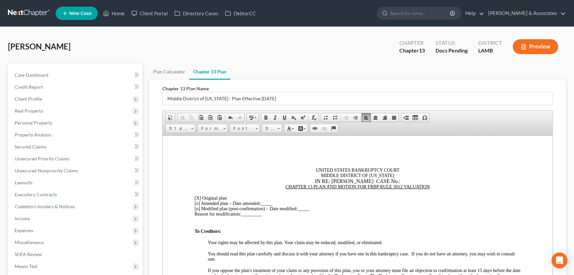
drag, startPoint x: 346, startPoint y: 163, endPoint x: 360, endPoint y: 165, distance: 13.4
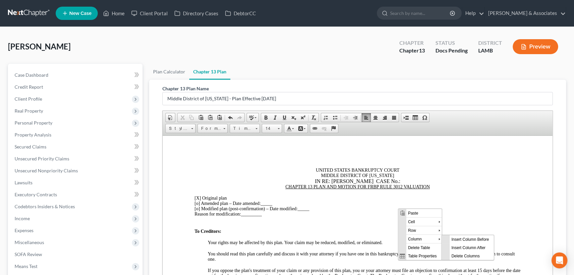
scroll to position [1055, 0]
click at [449, 209] on span "Context Menu Options" at bounding box center [446, 247] width 8 height 8
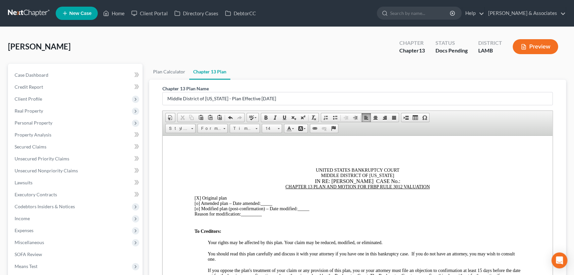
scroll to position [1115, 0]
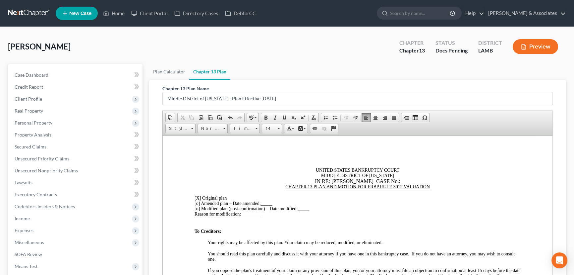
drag, startPoint x: 220, startPoint y: 205, endPoint x: 246, endPoint y: 209, distance: 26.2
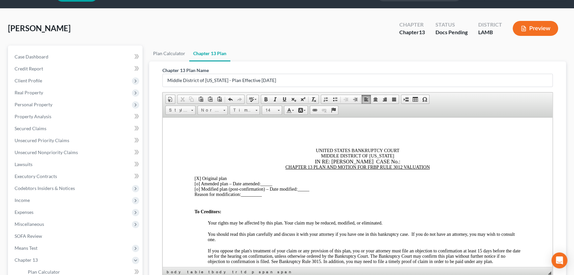
scroll to position [1489, 0]
copy td "$537.29 $137.29"
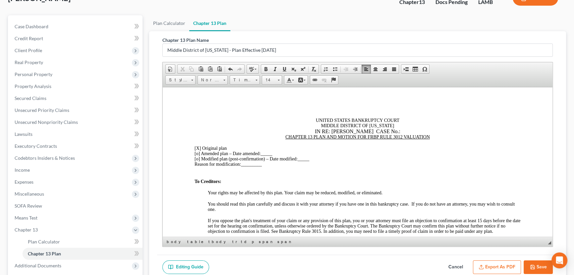
drag, startPoint x: 279, startPoint y: 173, endPoint x: 288, endPoint y: 173, distance: 9.6
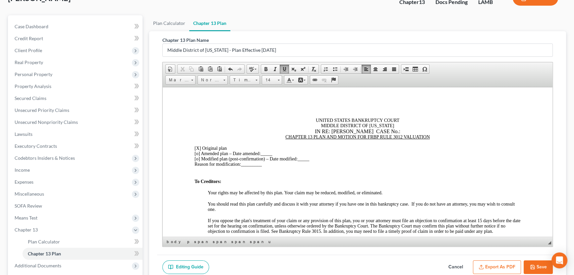
drag, startPoint x: 441, startPoint y: 220, endPoint x: 443, endPoint y: 208, distance: 11.7
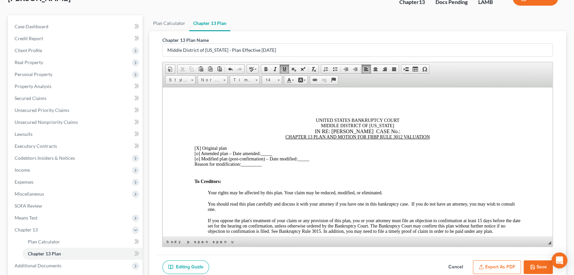
drag, startPoint x: 212, startPoint y: 183, endPoint x: 244, endPoint y: 183, distance: 32.2
drag, startPoint x: 219, startPoint y: 117, endPoint x: 340, endPoint y: 114, distance: 121.7
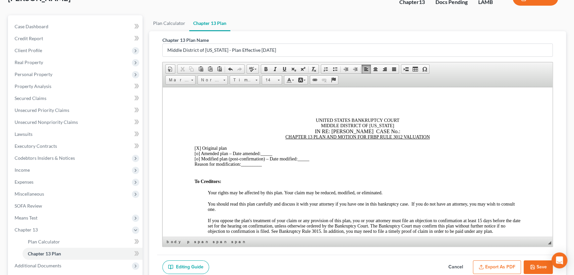
drag, startPoint x: 207, startPoint y: 184, endPoint x: 243, endPoint y: 186, distance: 36.5
drag, startPoint x: 294, startPoint y: 183, endPoint x: 309, endPoint y: 182, distance: 14.6
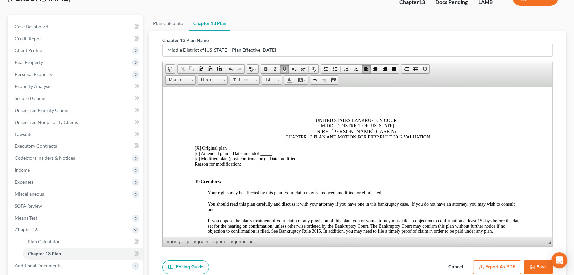
drag, startPoint x: 223, startPoint y: 171, endPoint x: 238, endPoint y: 171, distance: 15.3
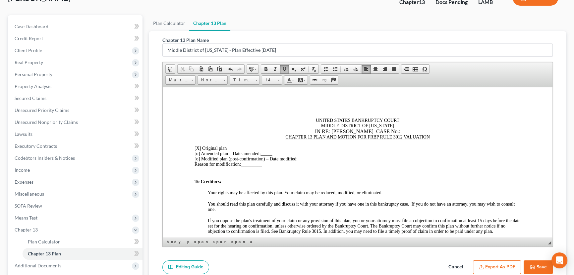
drag, startPoint x: 195, startPoint y: 182, endPoint x: 220, endPoint y: 205, distance: 34.0
click at [463, 209] on button "Save" at bounding box center [538, 267] width 29 height 14
select select "0"
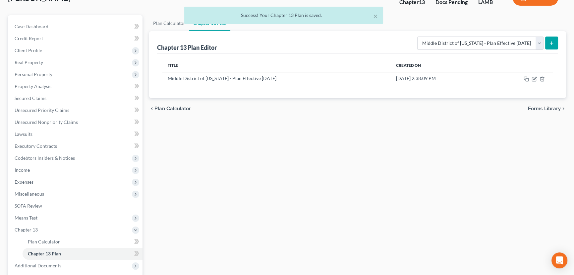
scroll to position [0, 0]
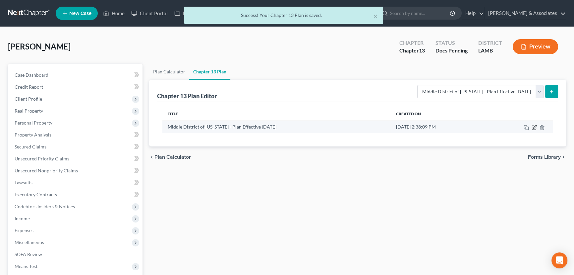
click at [463, 126] on icon "button" at bounding box center [534, 127] width 5 height 5
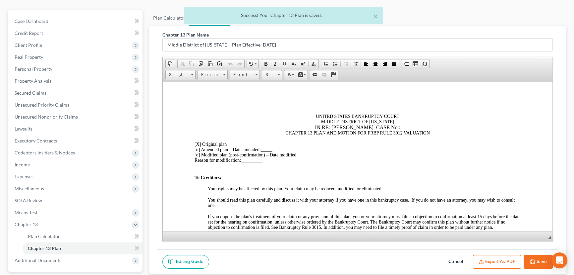
scroll to position [113, 0]
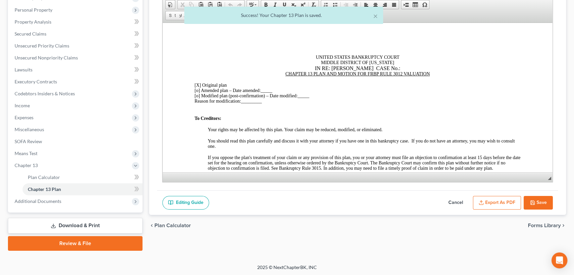
click at [463, 200] on button "Export as PDF" at bounding box center [497, 203] width 48 height 14
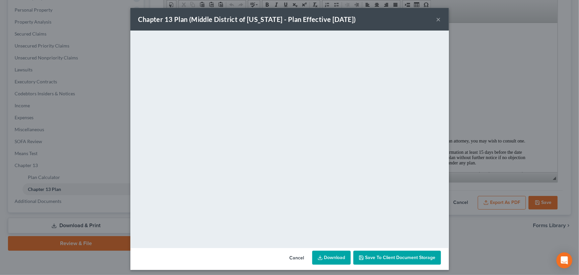
drag, startPoint x: 438, startPoint y: 21, endPoint x: 438, endPoint y: 31, distance: 10.9
click at [438, 21] on button "×" at bounding box center [438, 19] width 5 height 8
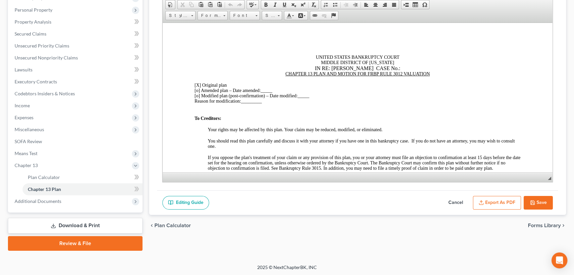
click at [463, 203] on button "Save" at bounding box center [538, 203] width 29 height 14
select select "0"
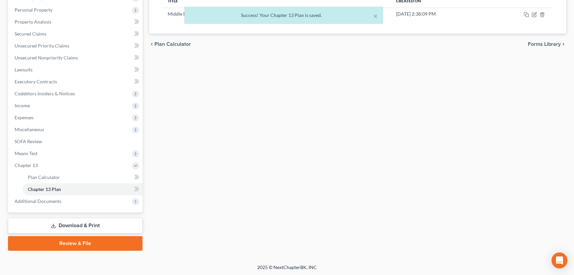
drag, startPoint x: 69, startPoint y: 220, endPoint x: 191, endPoint y: 211, distance: 122.7
click at [69, 209] on link "Download & Print" at bounding box center [75, 226] width 135 height 16
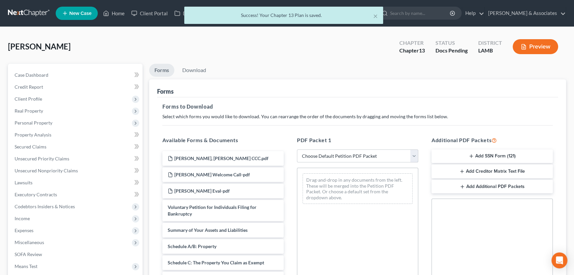
click at [366, 157] on select "Choose Default Petition PDF Packet Complete Bankruptcy Petition (all forms and …" at bounding box center [357, 155] width 121 height 13
select select "0"
click at [297, 149] on select "Choose Default Petition PDF Packet Complete Bankruptcy Petition (all forms and …" at bounding box center [357, 155] width 121 height 13
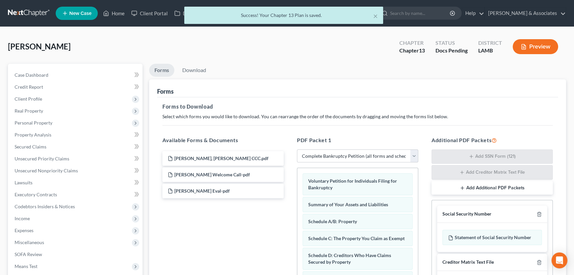
click at [463, 209] on div "Social Security Number" at bounding box center [492, 213] width 110 height 17
click at [463, 209] on icon "button" at bounding box center [539, 213] width 5 height 5
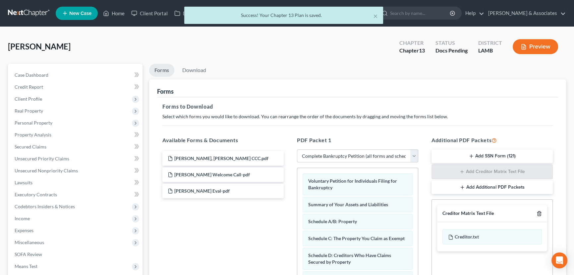
click at [463, 209] on icon "button" at bounding box center [539, 213] width 5 height 5
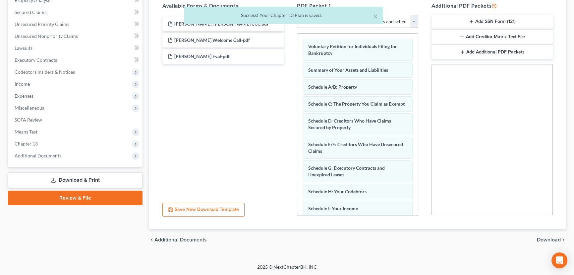
click at [463, 209] on span "Download" at bounding box center [549, 239] width 24 height 5
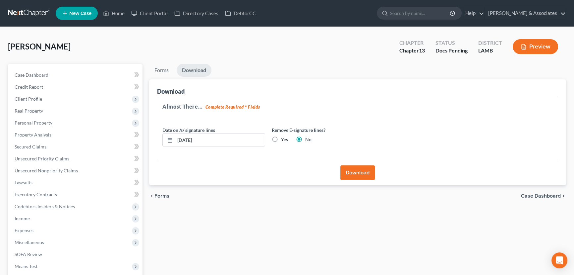
click at [281, 140] on label "Yes" at bounding box center [284, 139] width 7 height 7
click at [284, 140] on input "Yes" at bounding box center [286, 138] width 4 height 4
radio input "true"
radio input "false"
click at [347, 175] on button "Download" at bounding box center [358, 172] width 34 height 15
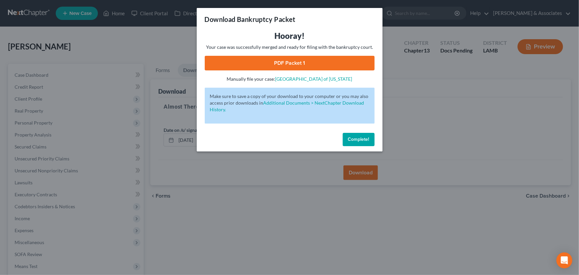
click at [341, 63] on link "PDF Packet 1" at bounding box center [290, 63] width 170 height 15
drag, startPoint x: 363, startPoint y: 145, endPoint x: 368, endPoint y: 147, distance: 5.1
click at [364, 145] on button "Complete!" at bounding box center [359, 139] width 32 height 13
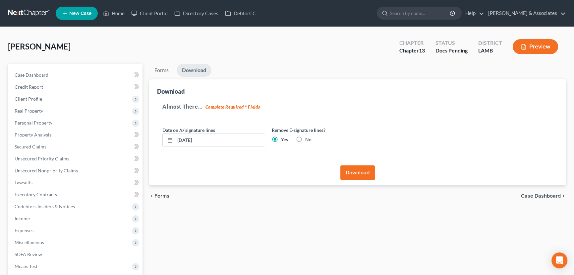
click at [220, 207] on div "Forms Download Forms Forms to Download Select which forms you would like to dow…" at bounding box center [358, 202] width 424 height 276
click at [47, 123] on span "Personal Property" at bounding box center [34, 123] width 38 height 6
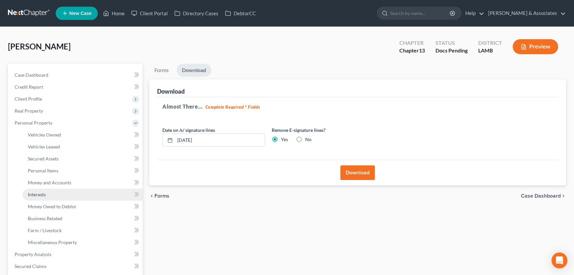
click at [48, 191] on link "Interests" at bounding box center [83, 194] width 120 height 12
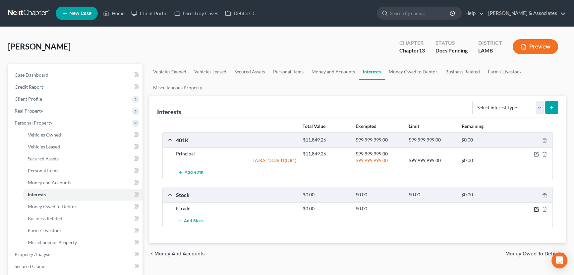
click at [463, 208] on icon "button" at bounding box center [536, 209] width 4 height 4
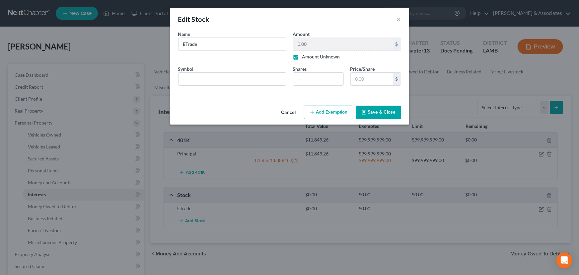
click at [302, 57] on label "Amount Unknown" at bounding box center [321, 56] width 38 height 7
click at [305, 57] on input "Amount Unknown" at bounding box center [307, 55] width 4 height 4
click at [321, 43] on input "0.00" at bounding box center [342, 44] width 99 height 13
click at [380, 113] on button "Save & Close" at bounding box center [378, 112] width 45 height 14
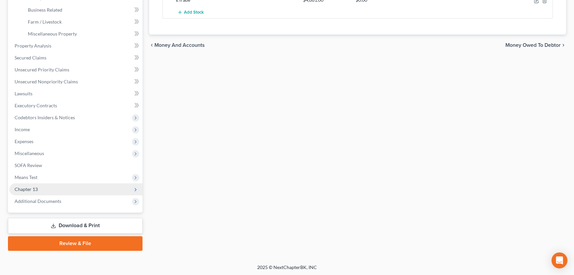
click at [46, 187] on span "Chapter 13" at bounding box center [75, 189] width 133 height 12
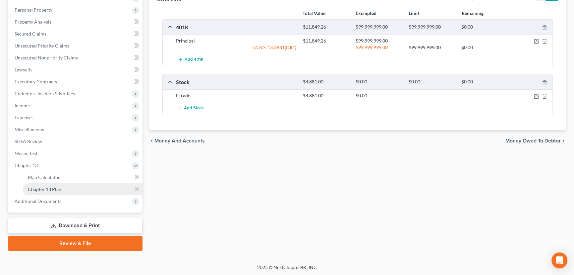
click at [55, 192] on link "Chapter 13 Plan" at bounding box center [83, 189] width 120 height 12
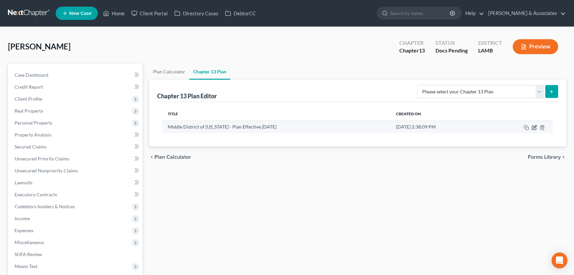
click at [463, 125] on icon "button" at bounding box center [534, 127] width 5 height 5
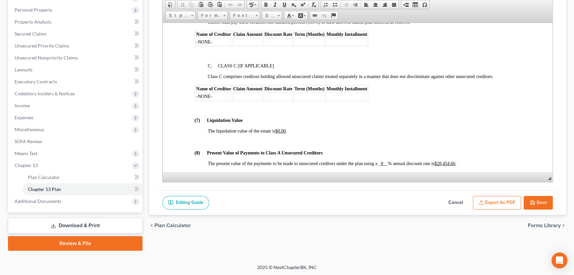
scroll to position [1688, 0]
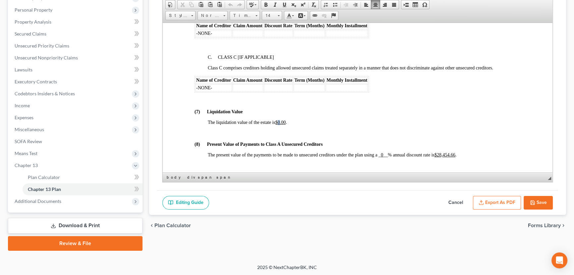
click at [282, 124] on u "$0.00" at bounding box center [281, 121] width 11 height 5
click at [463, 202] on button "Save" at bounding box center [538, 203] width 29 height 14
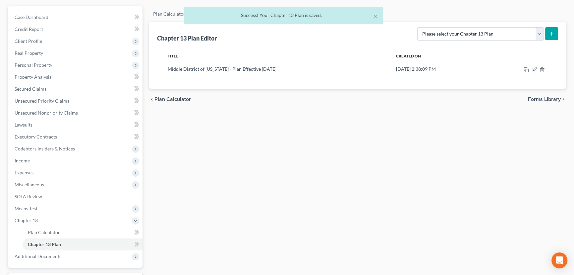
scroll to position [0, 0]
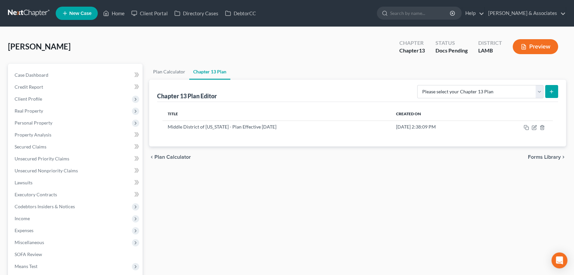
click at [60, 67] on div "Case Dashboard Payments Invoices Payments Payments Credit Report Client Profile…" at bounding box center [75, 194] width 135 height 261
click at [58, 70] on link "Case Dashboard" at bounding box center [75, 75] width 133 height 12
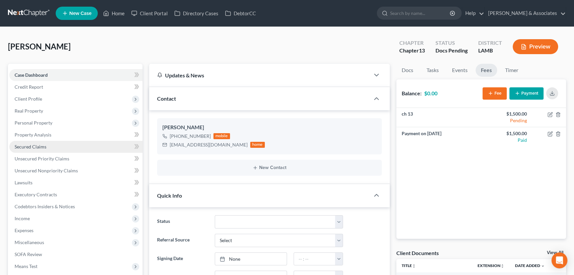
click at [45, 145] on span "Secured Claims" at bounding box center [31, 147] width 32 height 6
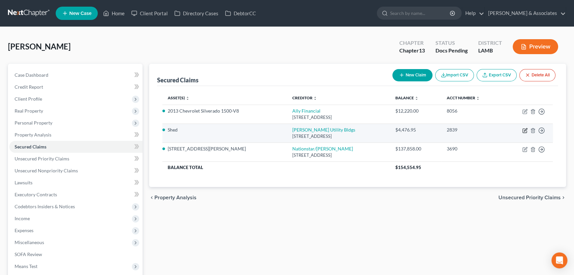
click at [463, 129] on icon "button" at bounding box center [525, 130] width 5 height 5
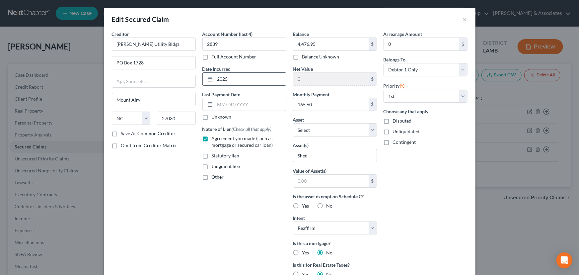
click at [245, 78] on input "2025" at bounding box center [250, 79] width 71 height 13
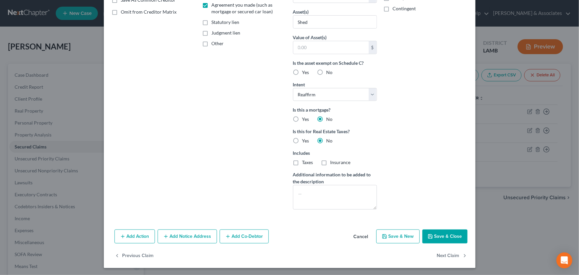
click at [432, 209] on button "Save & Close" at bounding box center [444, 236] width 45 height 14
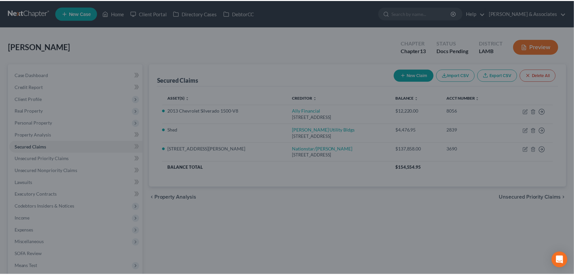
scroll to position [61, 0]
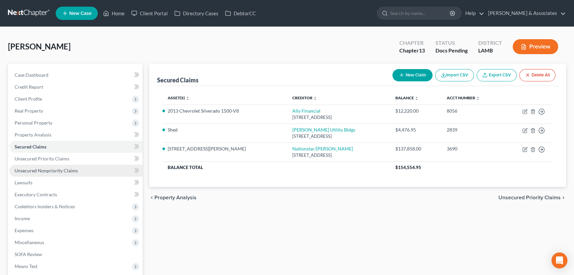
click at [61, 167] on span "Unsecured Nonpriority Claims" at bounding box center [46, 170] width 63 height 6
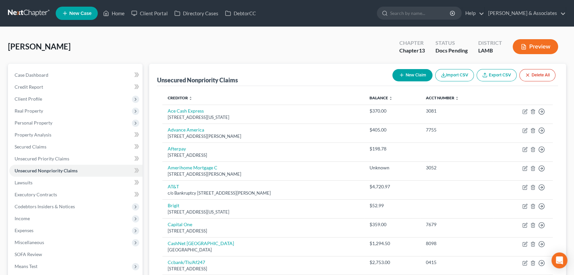
scroll to position [151, 0]
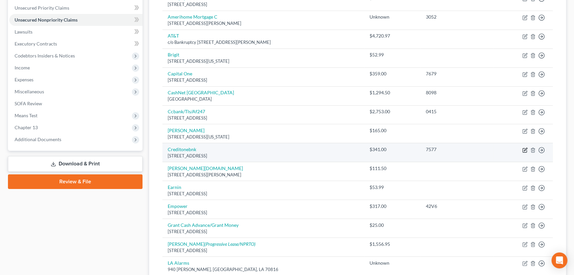
click at [463, 149] on icon "button" at bounding box center [525, 149] width 3 height 3
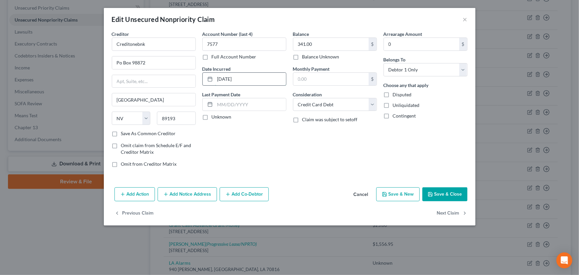
click at [249, 78] on input "07-17-2025" at bounding box center [250, 79] width 71 height 13
click at [457, 192] on button "Save & Close" at bounding box center [444, 194] width 45 height 14
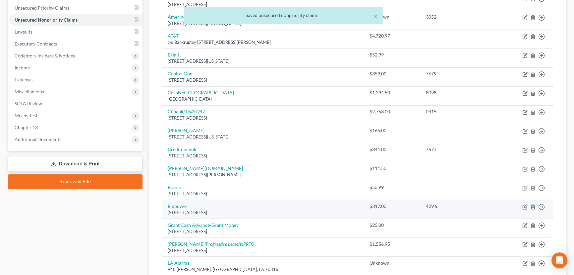
click at [463, 205] on icon "button" at bounding box center [525, 206] width 5 height 5
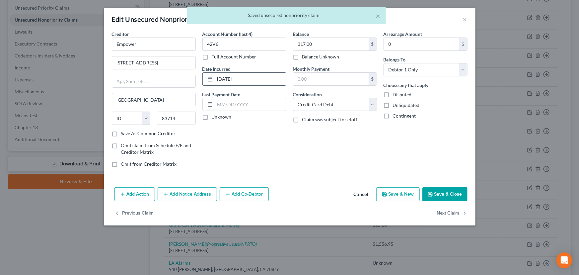
click at [276, 83] on input "09-18-2024" at bounding box center [250, 79] width 71 height 13
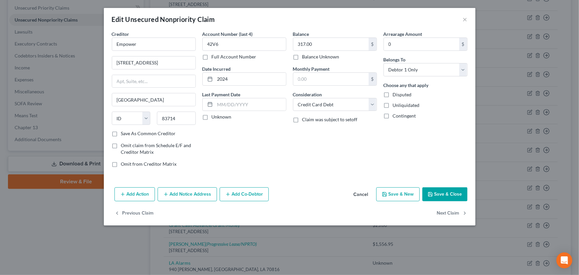
click at [434, 187] on button "Save & Close" at bounding box center [444, 194] width 45 height 14
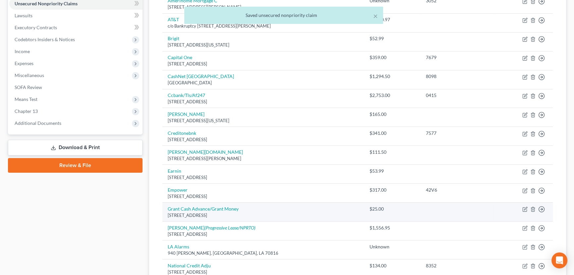
scroll to position [211, 0]
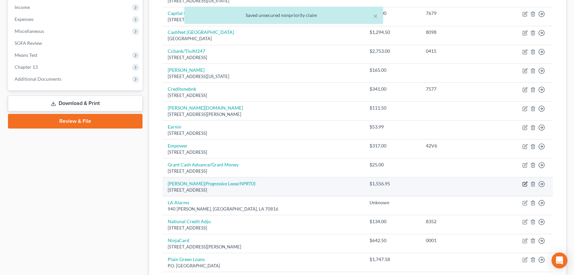
click at [463, 183] on icon "button" at bounding box center [525, 183] width 5 height 5
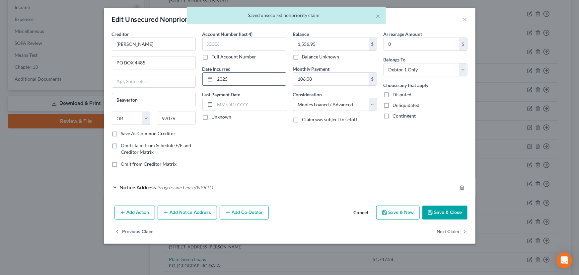
click at [237, 77] on input "2025" at bounding box center [250, 79] width 71 height 13
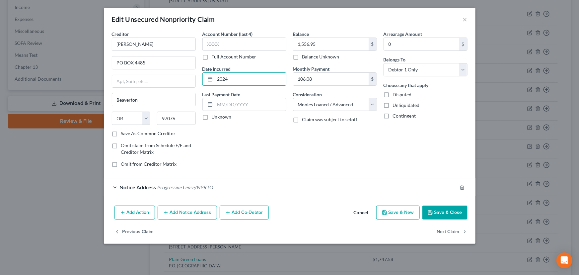
click at [454, 209] on button "Save & Close" at bounding box center [444, 212] width 45 height 14
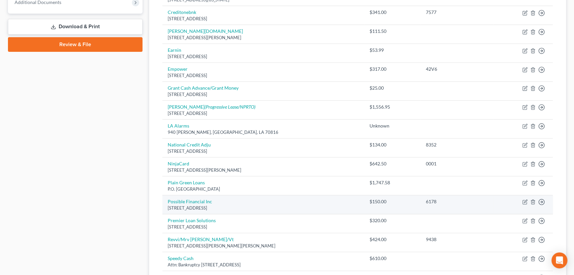
scroll to position [301, 0]
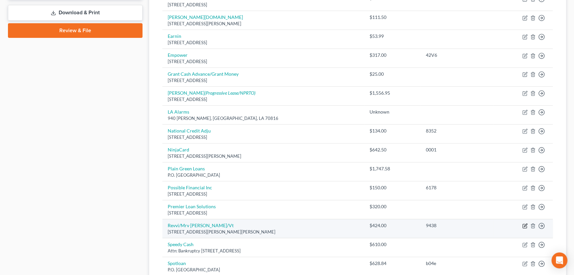
click at [463, 209] on icon "button" at bounding box center [525, 225] width 5 height 5
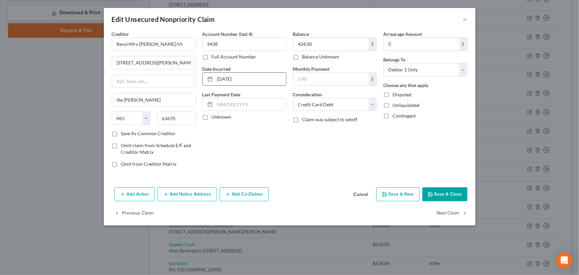
click at [262, 79] on input "03-15-2025" at bounding box center [250, 79] width 71 height 13
click at [451, 189] on button "Save & Close" at bounding box center [444, 194] width 45 height 14
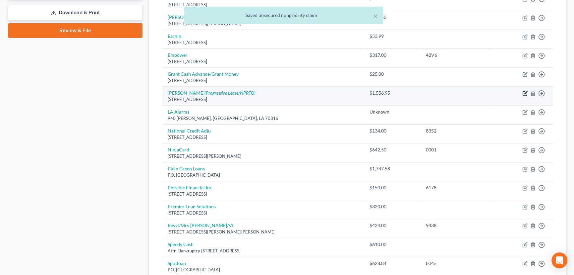
click at [463, 93] on icon "button" at bounding box center [525, 92] width 3 height 3
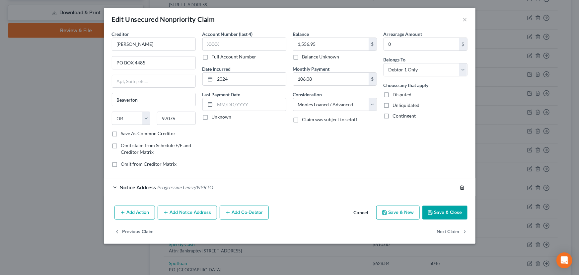
click at [462, 186] on polyline "button" at bounding box center [462, 186] width 4 height 0
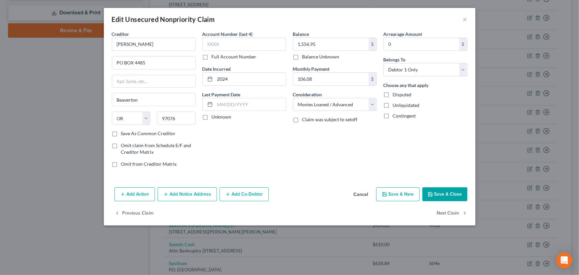
click at [444, 192] on button "Save & Close" at bounding box center [444, 194] width 45 height 14
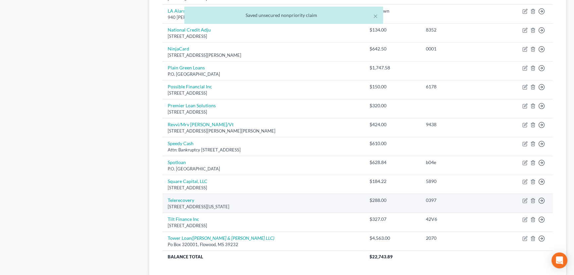
scroll to position [392, 0]
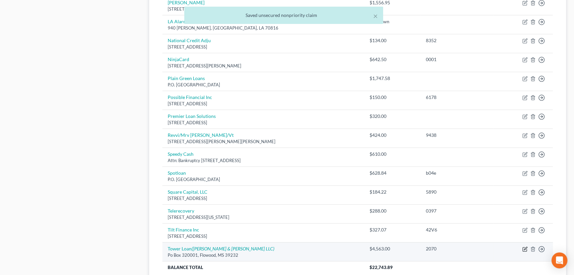
click at [463, 209] on icon "button" at bounding box center [525, 248] width 5 height 5
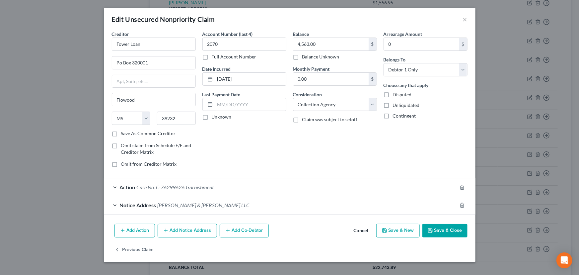
click at [442, 209] on button "Save & Close" at bounding box center [444, 230] width 45 height 14
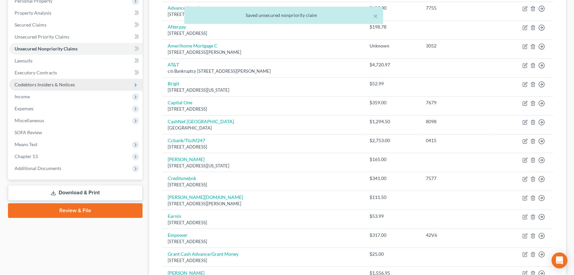
scroll to position [30, 0]
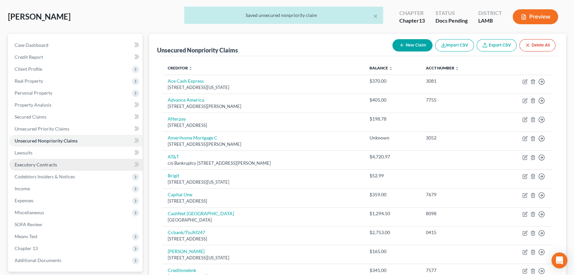
click at [59, 166] on link "Executory Contracts" at bounding box center [75, 164] width 133 height 12
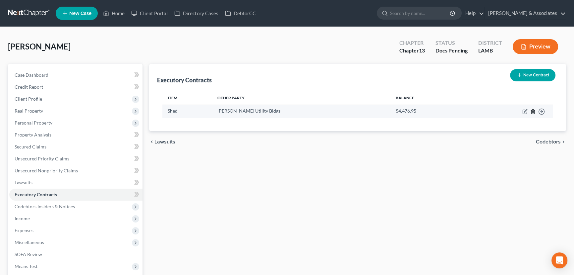
click at [463, 111] on icon "button" at bounding box center [533, 111] width 5 height 5
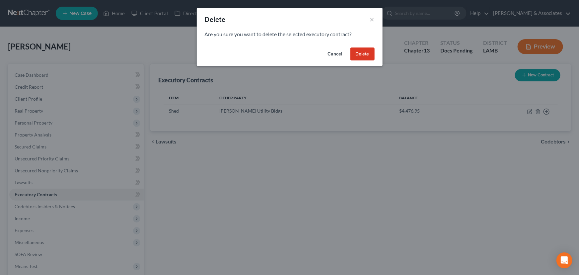
click at [359, 52] on button "Delete" at bounding box center [362, 53] width 24 height 13
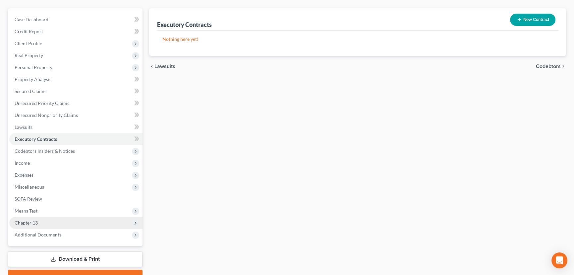
scroll to position [60, 0]
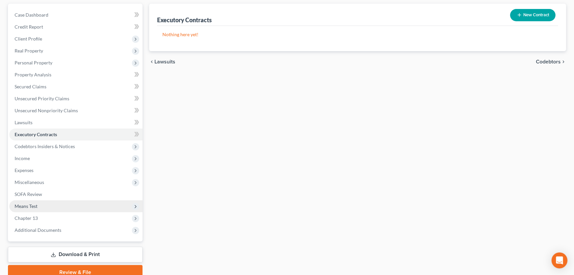
click at [46, 205] on span "Means Test" at bounding box center [75, 206] width 133 height 12
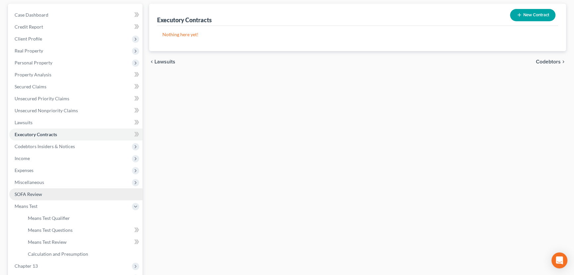
click at [46, 196] on link "SOFA Review" at bounding box center [75, 194] width 133 height 12
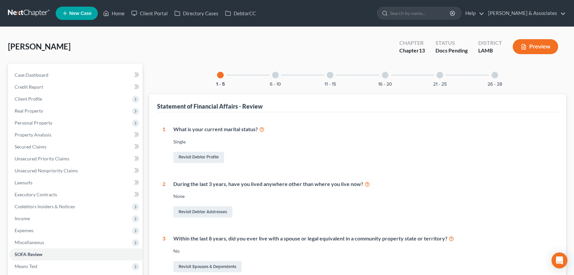
click at [439, 73] on div at bounding box center [440, 75] width 7 height 7
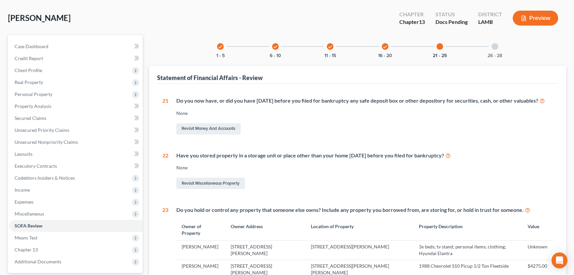
scroll to position [90, 0]
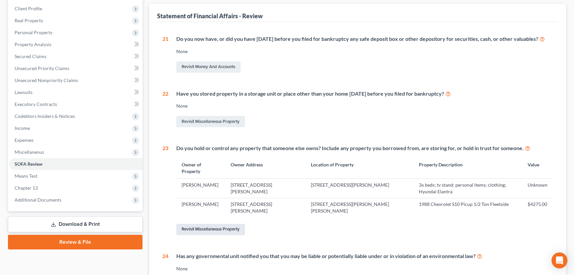
click at [212, 209] on link "Revisit Miscellaneous Property" at bounding box center [210, 228] width 69 height 11
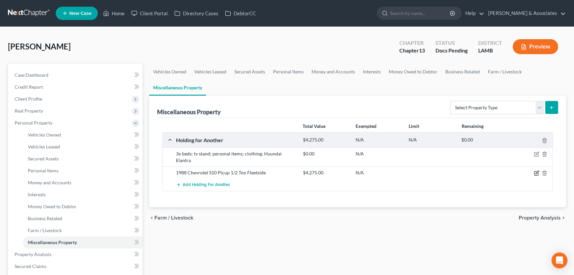
click at [463, 170] on icon "button" at bounding box center [536, 172] width 5 height 5
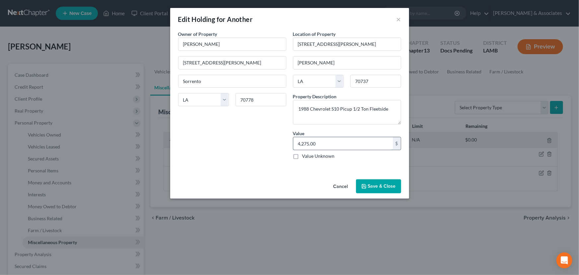
click at [318, 146] on input "4,275.00" at bounding box center [342, 143] width 99 height 13
click at [378, 186] on button "Save & Close" at bounding box center [378, 186] width 45 height 14
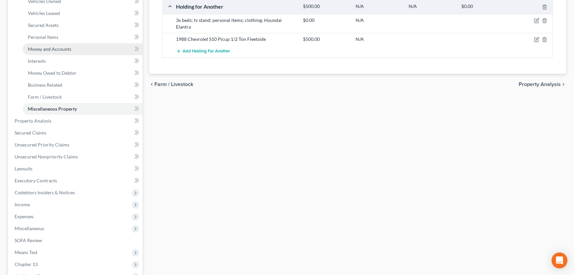
scroll to position [57, 0]
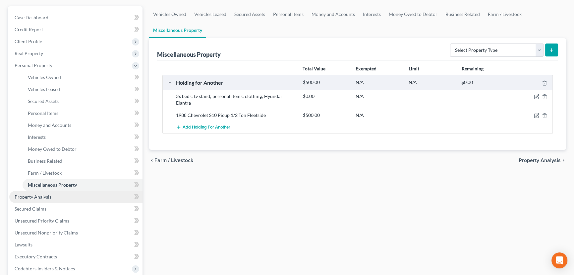
click at [52, 199] on link "Property Analysis" at bounding box center [75, 197] width 133 height 12
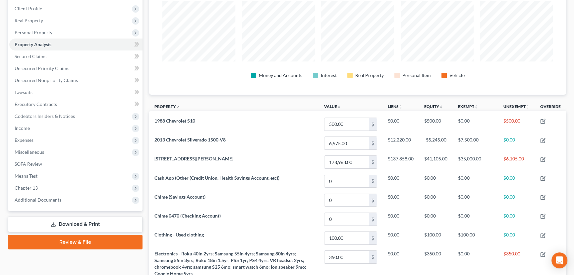
click at [92, 209] on link "Download & Print" at bounding box center [75, 224] width 135 height 16
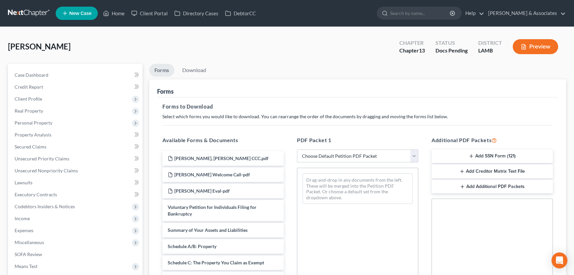
drag, startPoint x: 333, startPoint y: 153, endPoint x: 335, endPoint y: 161, distance: 8.1
click at [333, 154] on select "Choose Default Petition PDF Packet Complete Bankruptcy Petition (all forms and …" at bounding box center [357, 155] width 121 height 13
click at [297, 149] on select "Choose Default Petition PDF Packet Complete Bankruptcy Petition (all forms and …" at bounding box center [357, 155] width 121 height 13
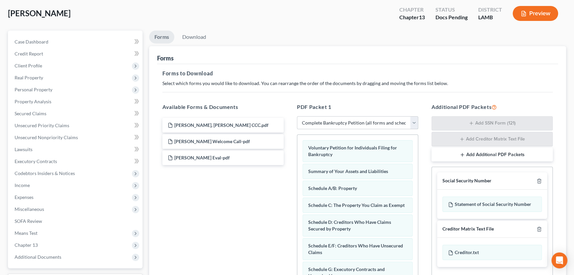
scroll to position [90, 0]
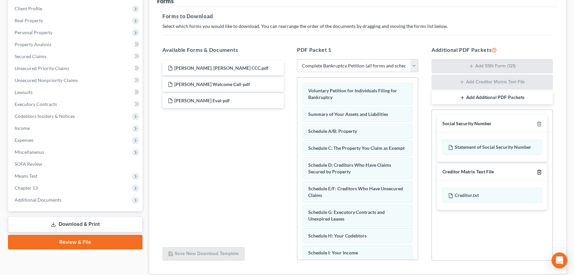
click at [463, 169] on icon "button" at bounding box center [539, 171] width 3 height 4
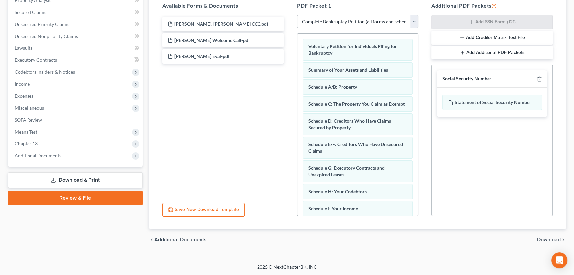
click at [463, 209] on span "Download" at bounding box center [549, 239] width 24 height 5
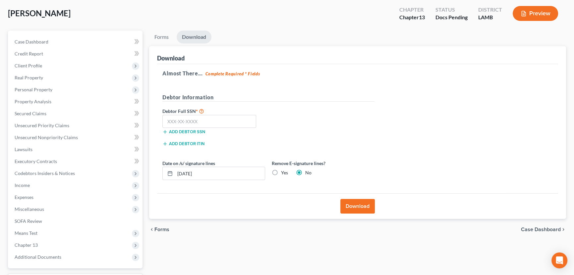
scroll to position [0, 0]
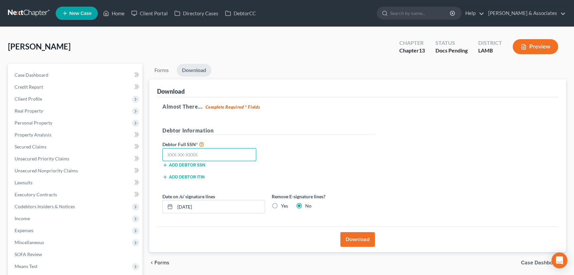
click at [179, 156] on input "text" at bounding box center [209, 154] width 94 height 13
click at [350, 209] on button "Download" at bounding box center [358, 239] width 34 height 15
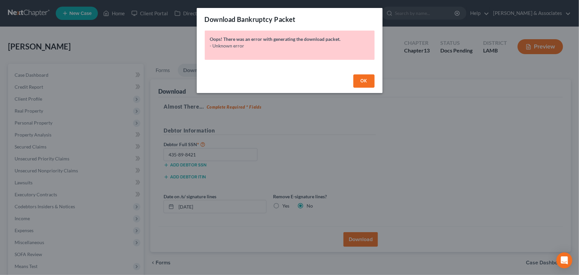
click at [364, 76] on button "OK" at bounding box center [363, 80] width 21 height 13
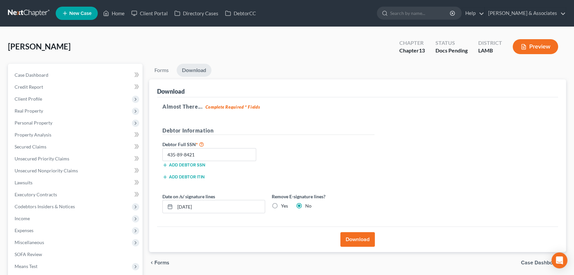
click at [369, 209] on button "Download" at bounding box center [358, 239] width 34 height 15
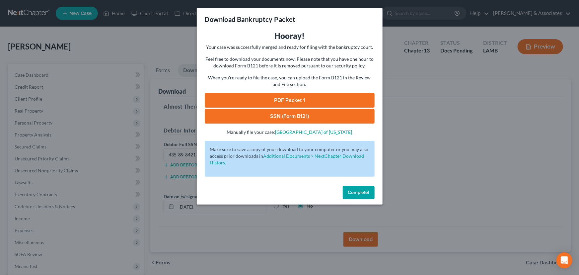
click at [338, 104] on link "PDF Packet 1" at bounding box center [290, 100] width 170 height 15
click at [327, 120] on link "SSN (Form B121)" at bounding box center [290, 116] width 170 height 15
click at [362, 186] on button "Complete!" at bounding box center [359, 192] width 32 height 13
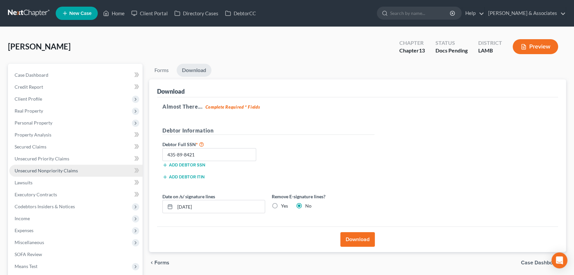
click at [66, 170] on span "Unsecured Nonpriority Claims" at bounding box center [46, 170] width 63 height 6
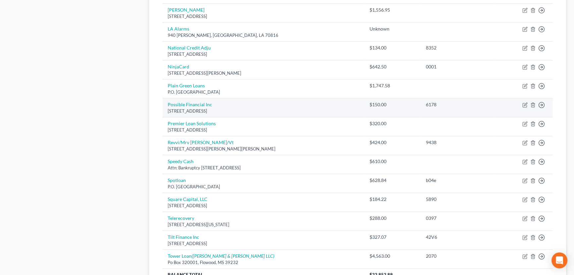
scroll to position [452, 0]
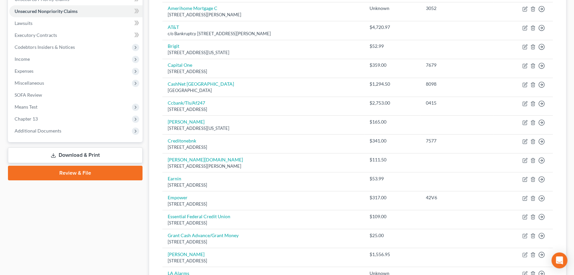
scroll to position [151, 0]
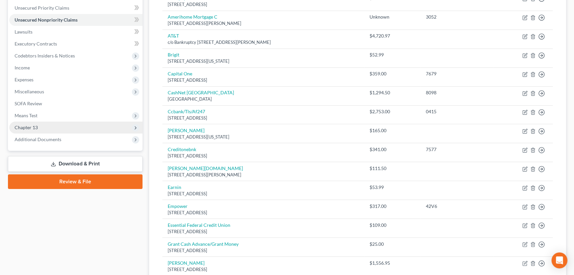
click at [39, 128] on span "Chapter 13" at bounding box center [75, 127] width 133 height 12
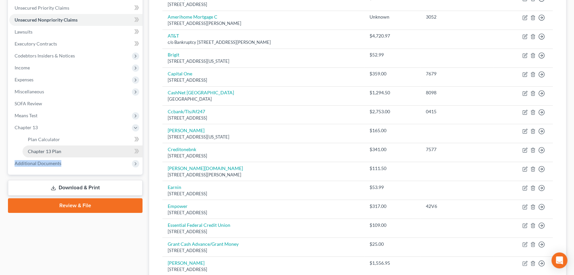
drag, startPoint x: 64, startPoint y: 157, endPoint x: 67, endPoint y: 150, distance: 7.9
click at [67, 150] on ul "Case Dashboard Payments Invoices Payments Payments Credit Report Client Profile" at bounding box center [75, 43] width 133 height 251
click at [67, 150] on link "Chapter 13 Plan" at bounding box center [83, 151] width 120 height 12
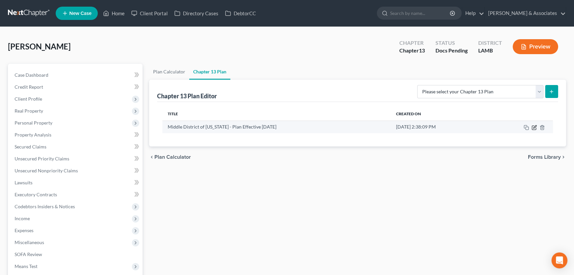
click at [463, 128] on icon "button" at bounding box center [534, 127] width 5 height 5
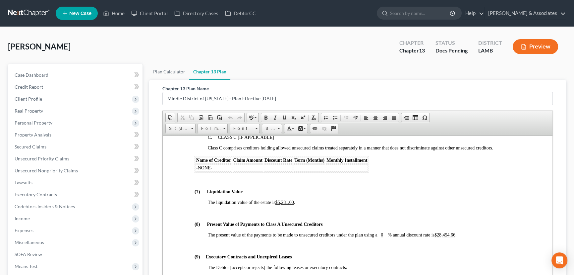
scroll to position [1808, 0]
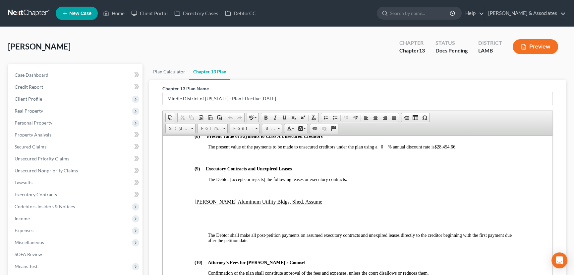
click at [192, 51] on div "Dutton, Colton Upgraded Chapter Chapter 13 Status Docs Pending District LAMB Pr…" at bounding box center [287, 49] width 558 height 29
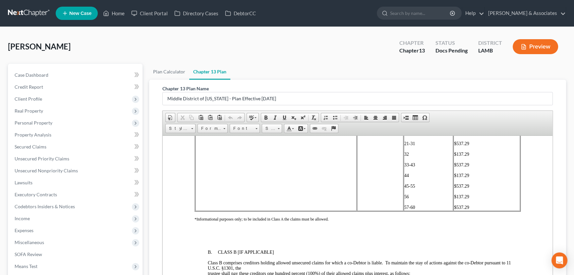
scroll to position [1507, 0]
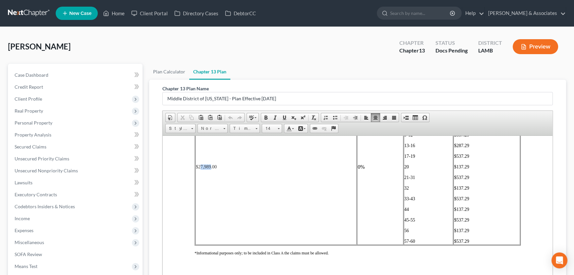
drag, startPoint x: 201, startPoint y: 189, endPoint x: 210, endPoint y: 189, distance: 9.0
click at [210, 169] on span "$27,989.00" at bounding box center [206, 166] width 21 height 5
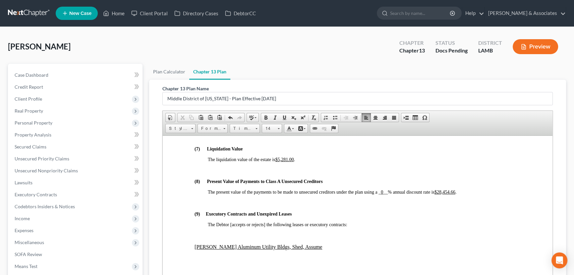
scroll to position [1778, 0]
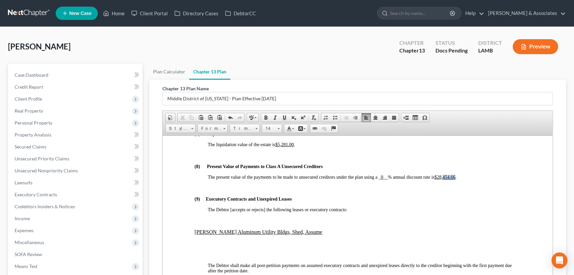
drag, startPoint x: 445, startPoint y: 203, endPoint x: 458, endPoint y: 203, distance: 12.6
click at [457, 179] on span "The present value of the payments to be made to unsecured creditors under the p…" at bounding box center [332, 176] width 249 height 5
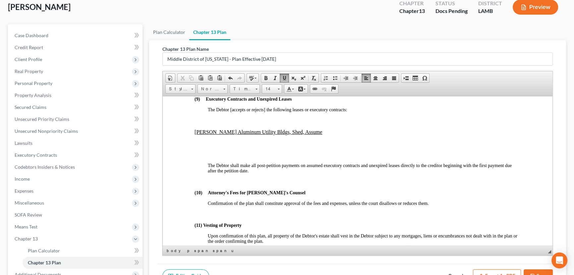
scroll to position [113, 0]
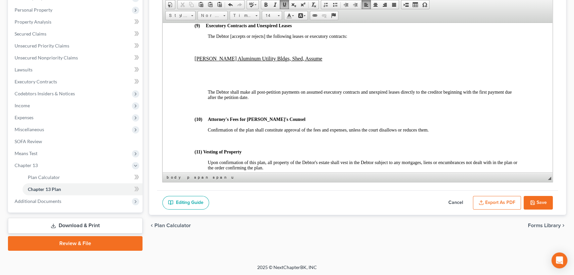
click at [463, 198] on button "Save" at bounding box center [538, 203] width 29 height 14
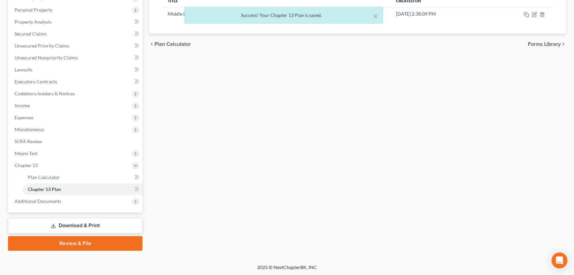
click at [68, 21] on div "× Success! Your Chapter 13 Plan is saved." at bounding box center [284, 17] width 574 height 21
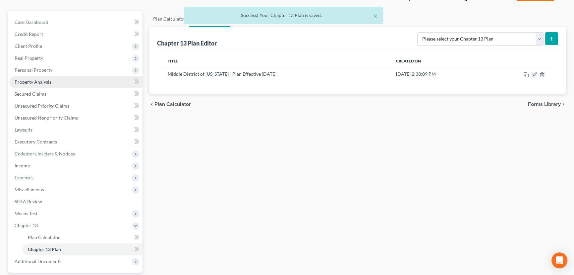
click at [75, 80] on link "Property Analysis" at bounding box center [75, 82] width 133 height 12
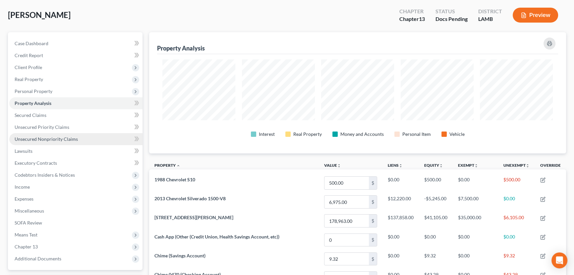
scroll to position [30, 0]
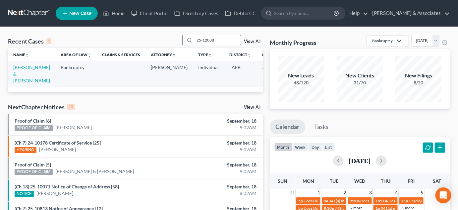
click at [223, 38] on input "25-12088" at bounding box center [218, 40] width 46 height 10
type input "marino"
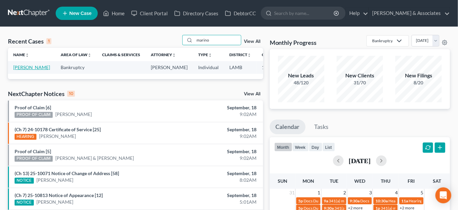
click at [17, 70] on link "[PERSON_NAME]" at bounding box center [31, 67] width 37 height 6
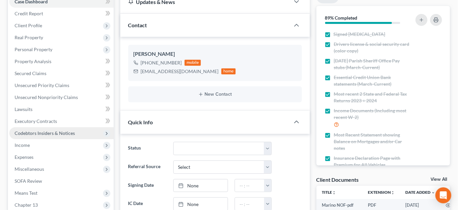
scroll to position [748, 0]
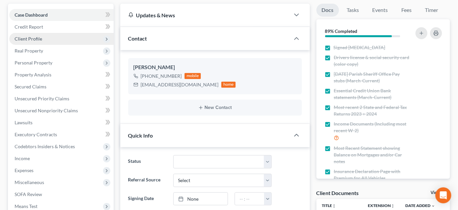
click at [52, 38] on span "Client Profile" at bounding box center [61, 39] width 104 height 12
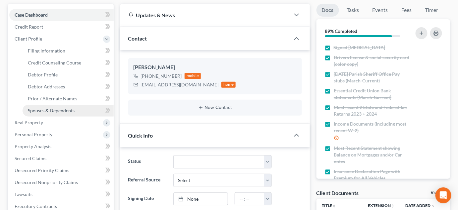
click at [52, 113] on link "Spouses & Dependents" at bounding box center [68, 110] width 91 height 12
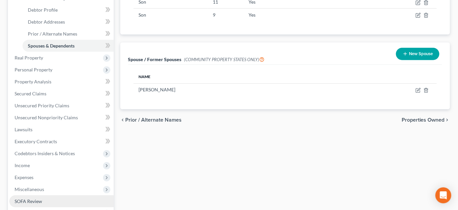
scroll to position [151, 0]
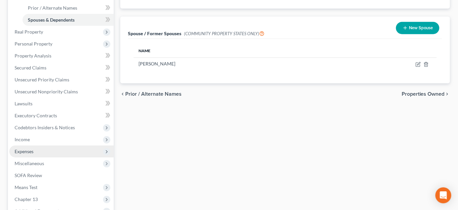
click at [42, 149] on span "Expenses" at bounding box center [61, 151] width 104 height 12
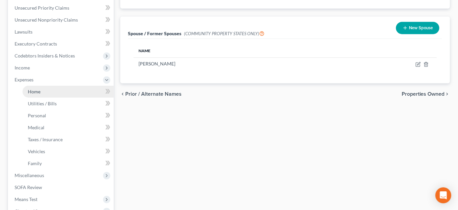
click at [46, 91] on link "Home" at bounding box center [68, 92] width 91 height 12
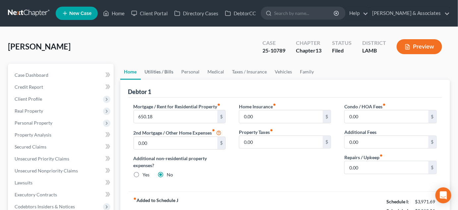
click at [160, 73] on link "Utilities / Bills" at bounding box center [159, 72] width 37 height 16
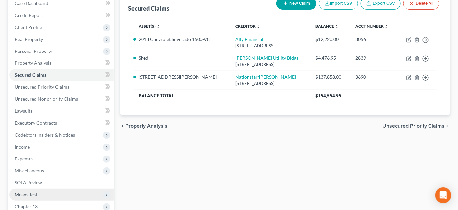
scroll to position [120, 0]
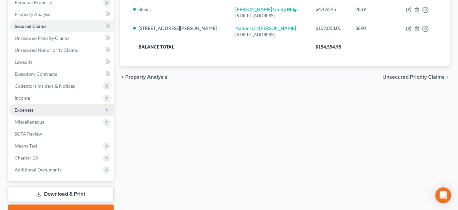
click at [50, 110] on span "Expenses" at bounding box center [61, 110] width 104 height 12
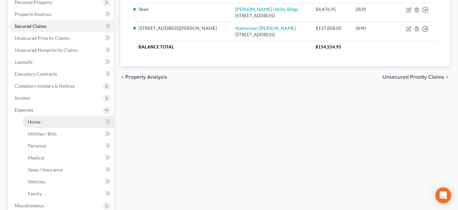
click at [46, 119] on link "Home" at bounding box center [68, 122] width 91 height 12
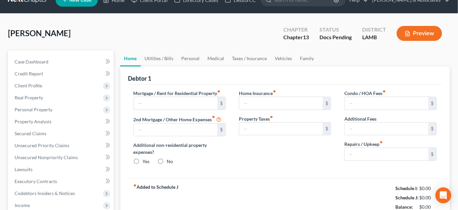
type input "650.18"
type input "0.00"
radio input "true"
type input "0.00"
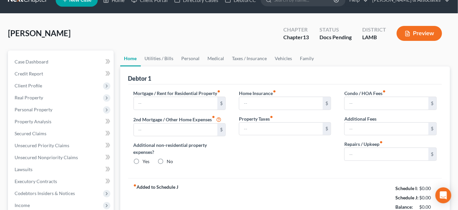
type input "0.00"
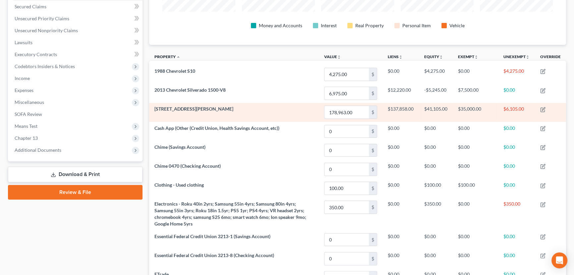
scroll to position [151, 0]
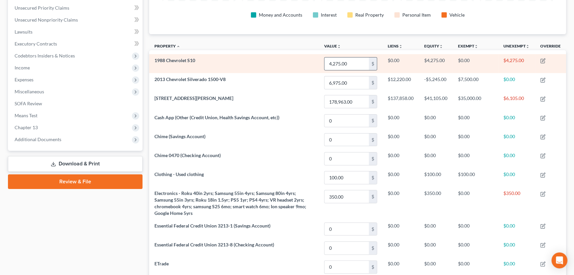
click at [369, 65] on div "$" at bounding box center [373, 63] width 8 height 13
click at [362, 64] on input "4,275.00" at bounding box center [347, 63] width 44 height 13
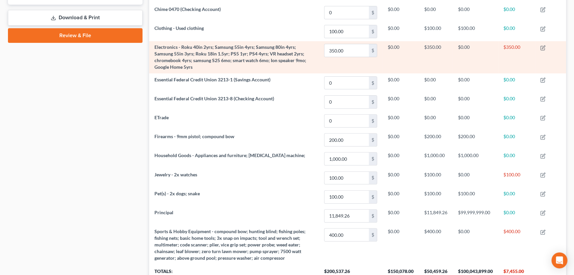
scroll to position [332, 0]
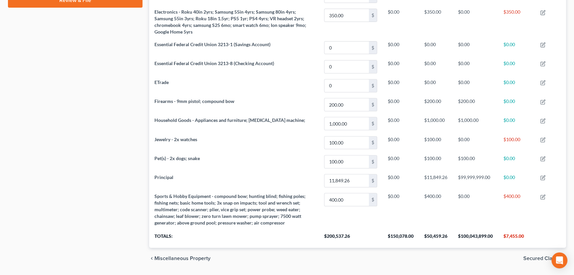
type input "500"
click at [35, 183] on div "Case Dashboard Payments Invoices Payments Payments Credit Report Client Profile" at bounding box center [75, 0] width 141 height 536
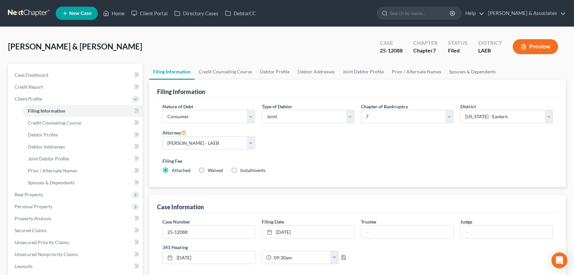
select select "1"
select select "0"
select select "34"
select select "1"
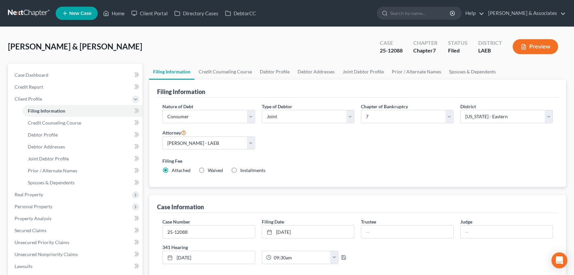
select select "19"
click at [32, 10] on link at bounding box center [29, 13] width 42 height 12
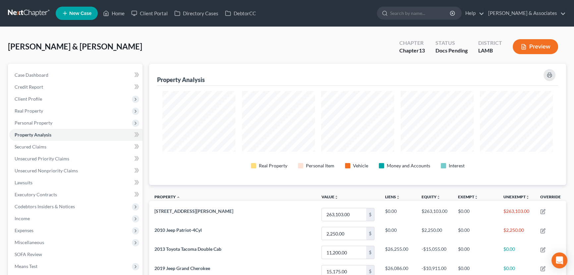
scroll to position [121, 417]
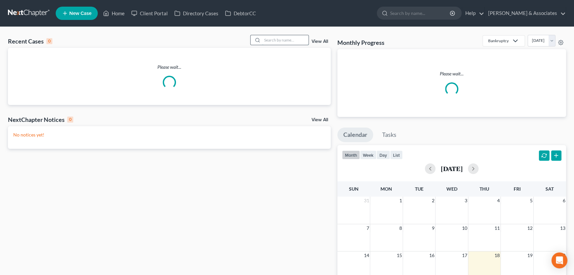
click at [274, 41] on input "search" at bounding box center [285, 40] width 46 height 10
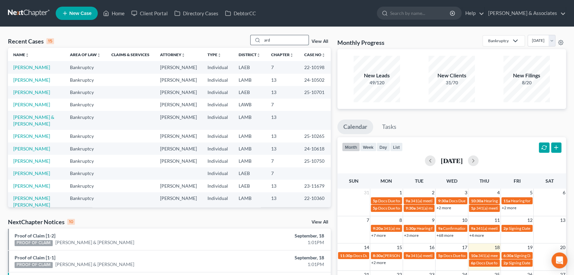
click at [290, 42] on input "ard" at bounding box center [285, 40] width 46 height 10
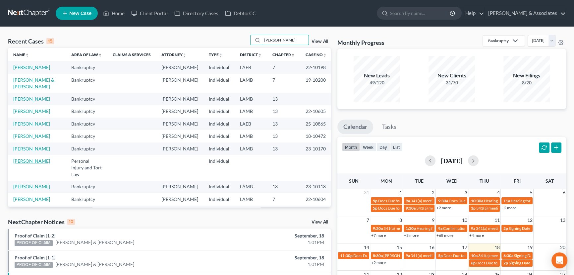
type input "[PERSON_NAME]"
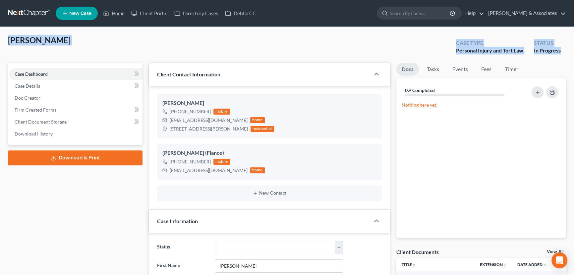
drag, startPoint x: 9, startPoint y: 38, endPoint x: 567, endPoint y: 54, distance: 557.9
drag, startPoint x: 565, startPoint y: 53, endPoint x: 0, endPoint y: 58, distance: 564.7
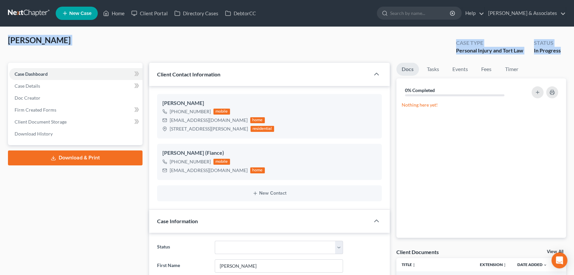
drag, startPoint x: 6, startPoint y: 38, endPoint x: 574, endPoint y: 60, distance: 567.7
click at [203, 43] on div "[PERSON_NAME] Upgraded Case Type Personal Injury and Tort Law Status In Progress" at bounding box center [287, 49] width 558 height 28
